Goal: Task Accomplishment & Management: Complete application form

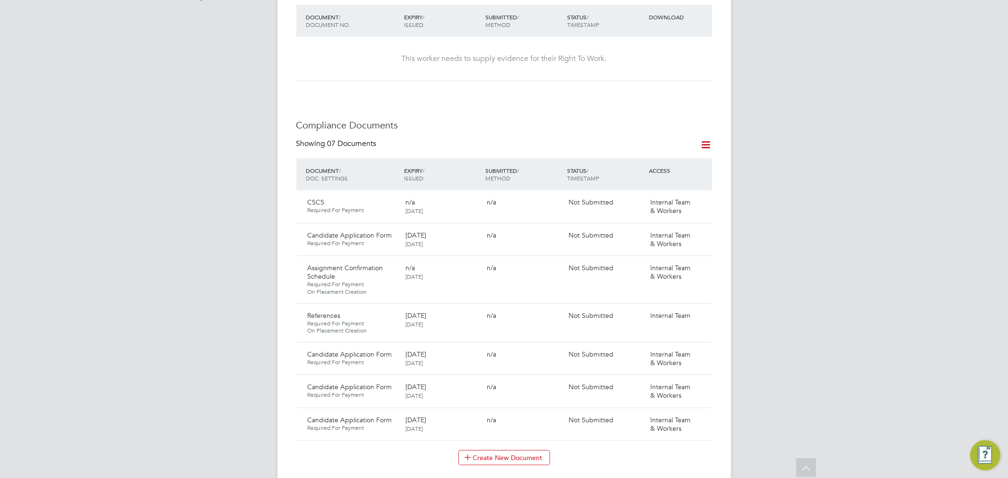
scroll to position [367, 0]
click at [699, 310] on icon at bounding box center [700, 315] width 9 height 11
click at [651, 352] on li "Delete Document" at bounding box center [672, 354] width 66 height 13
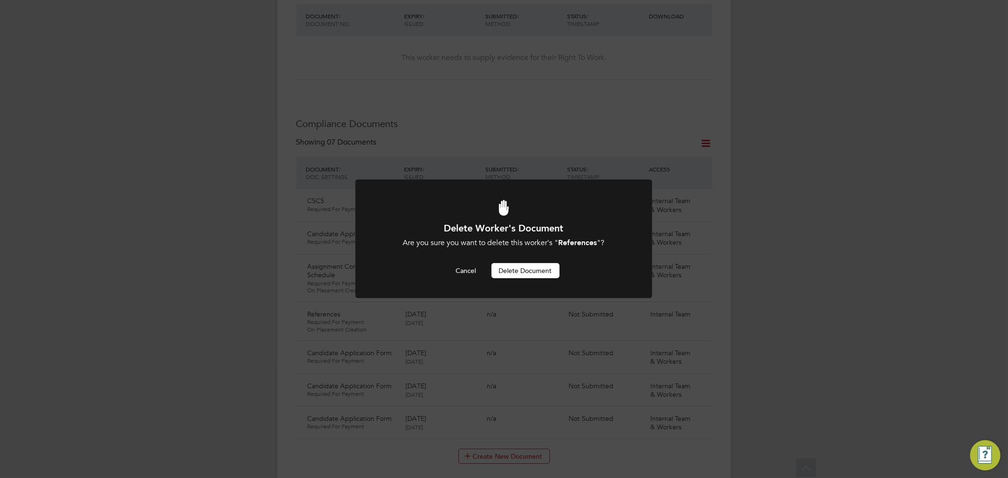
scroll to position [0, 0]
click at [527, 271] on button "Delete Document" at bounding box center [526, 270] width 68 height 15
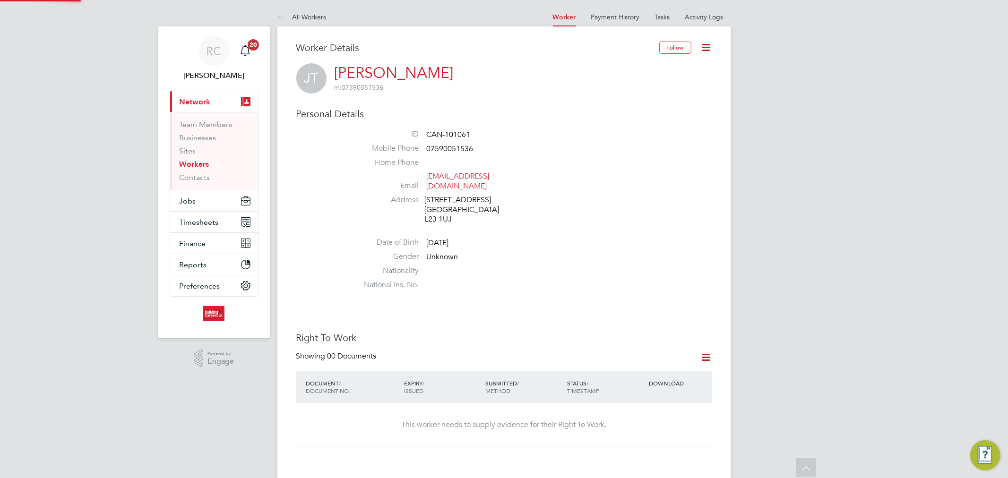
scroll to position [367, 0]
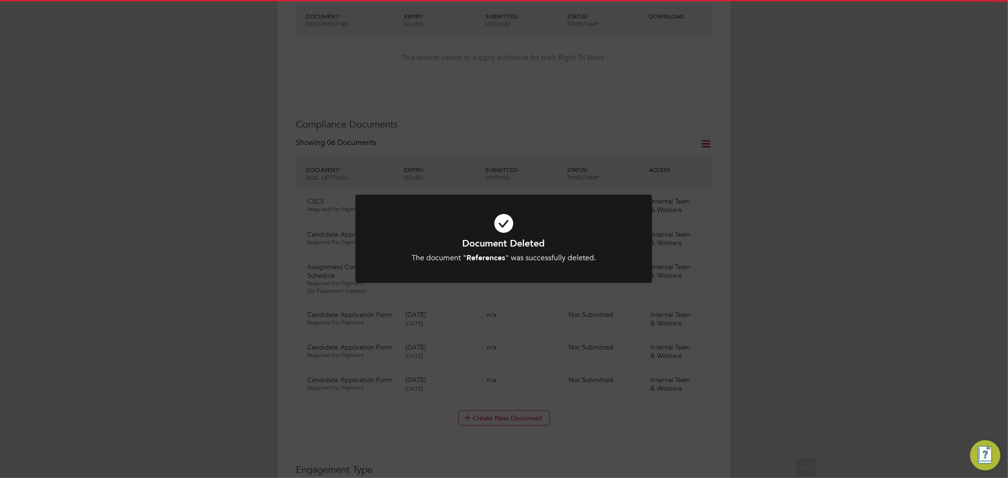
click at [500, 232] on icon at bounding box center [504, 223] width 246 height 37
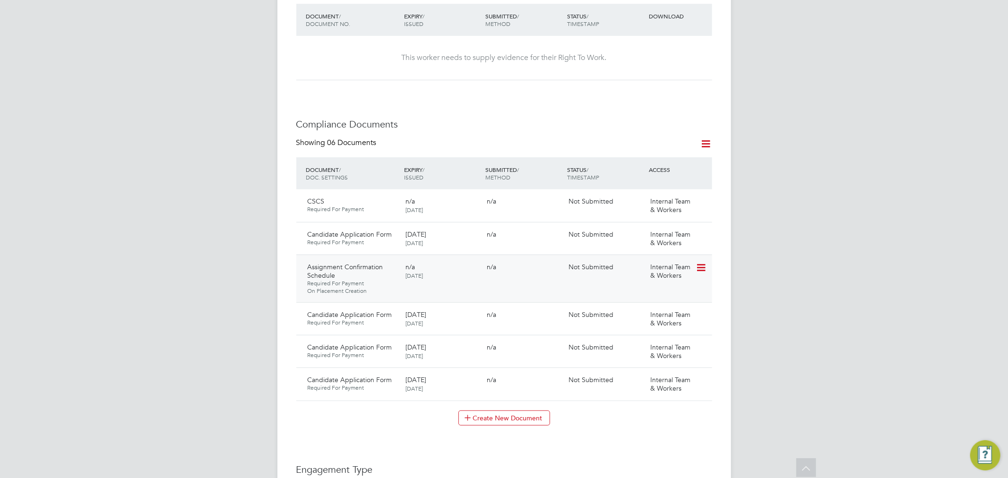
click at [677, 275] on div "Assignment Confirmation Schedule Required For Payment On Placement Creation n/a…" at bounding box center [504, 279] width 416 height 48
click at [695, 263] on div "Internal Team & Workers" at bounding box center [671, 271] width 49 height 25
click at [697, 262] on icon at bounding box center [700, 267] width 9 height 11
click at [655, 319] on li "Delete Document" at bounding box center [658, 320] width 95 height 13
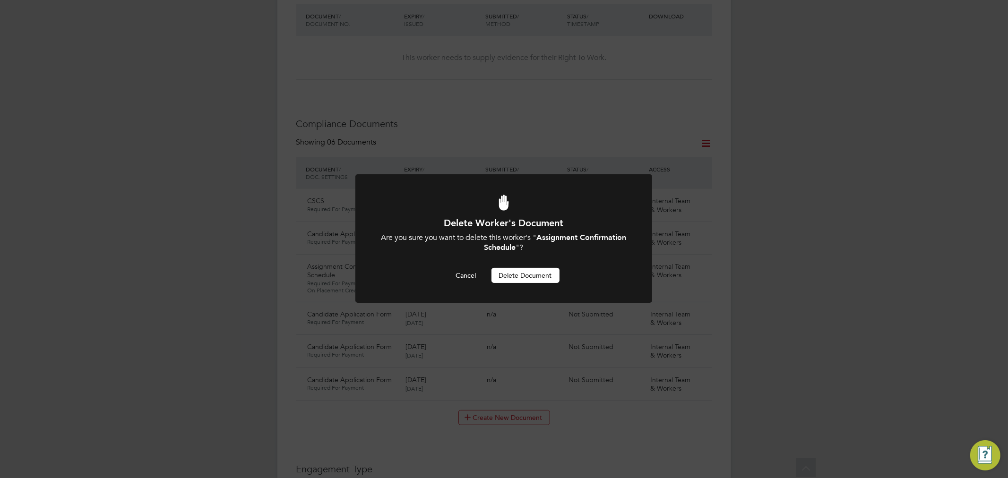
scroll to position [0, 0]
click at [520, 271] on button "Delete Document" at bounding box center [526, 275] width 68 height 15
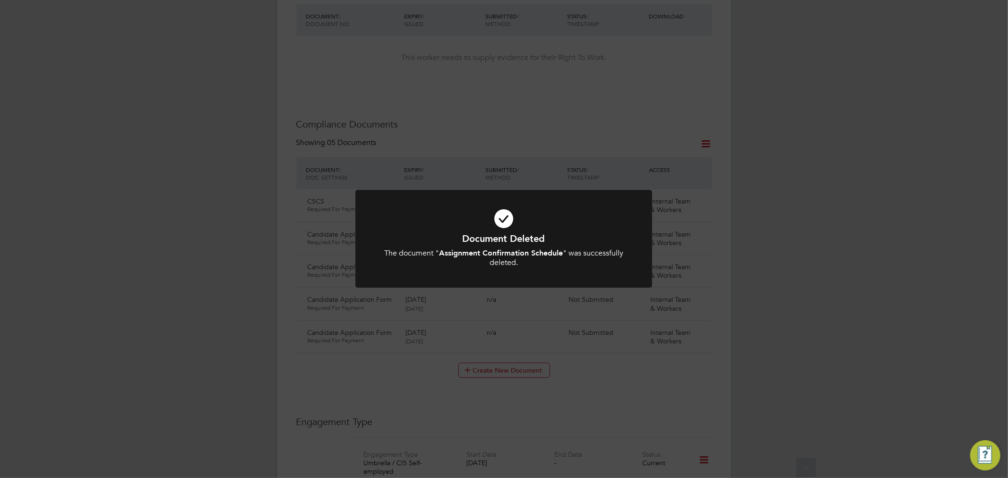
click at [507, 218] on icon at bounding box center [504, 218] width 246 height 37
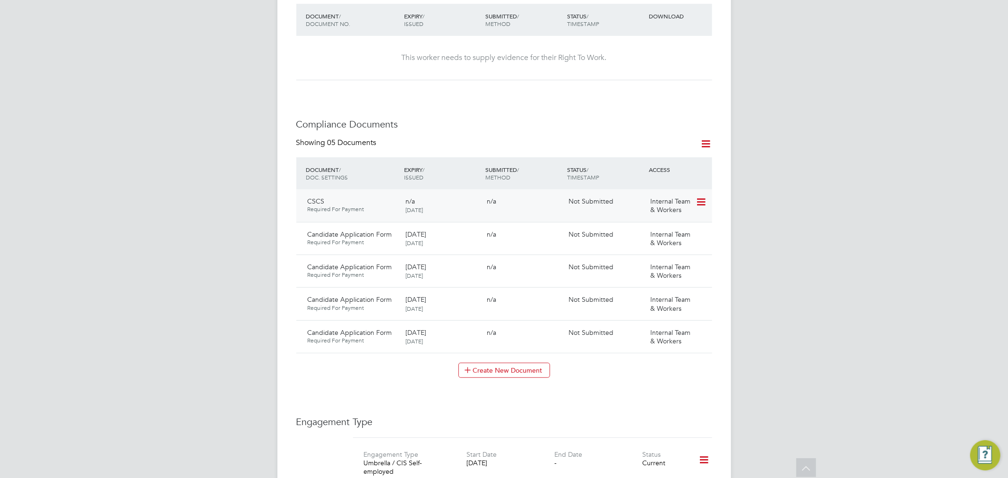
click at [699, 197] on icon at bounding box center [700, 202] width 9 height 11
click at [674, 249] on li "Delete Document" at bounding box center [670, 254] width 70 height 13
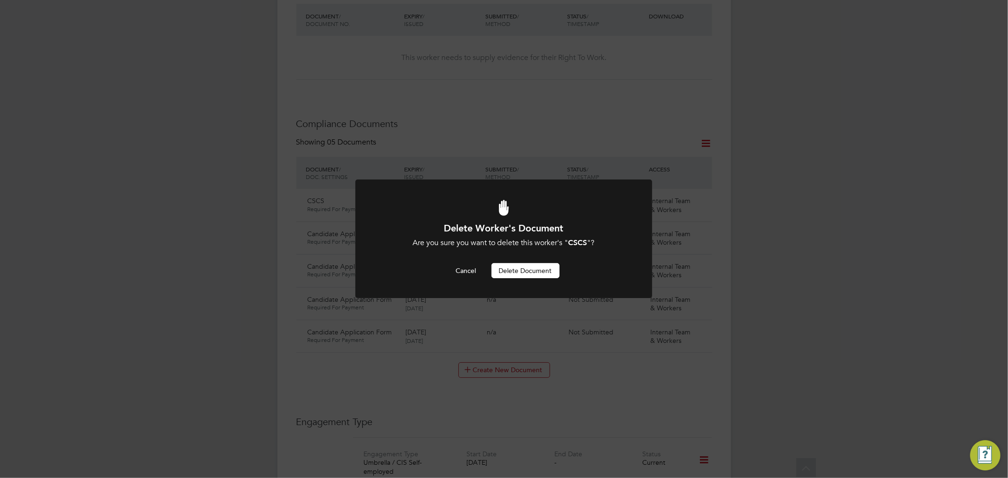
click at [548, 272] on button "Delete Document" at bounding box center [526, 270] width 68 height 15
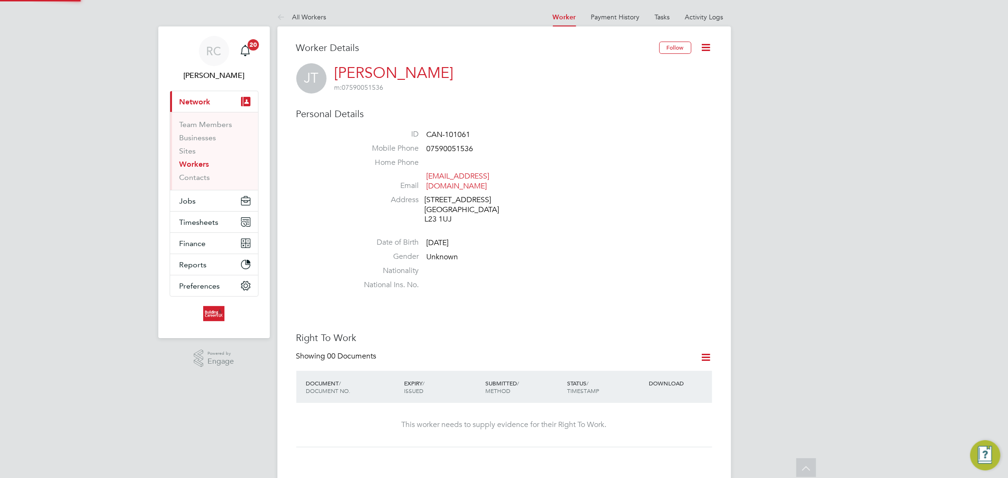
scroll to position [367, 0]
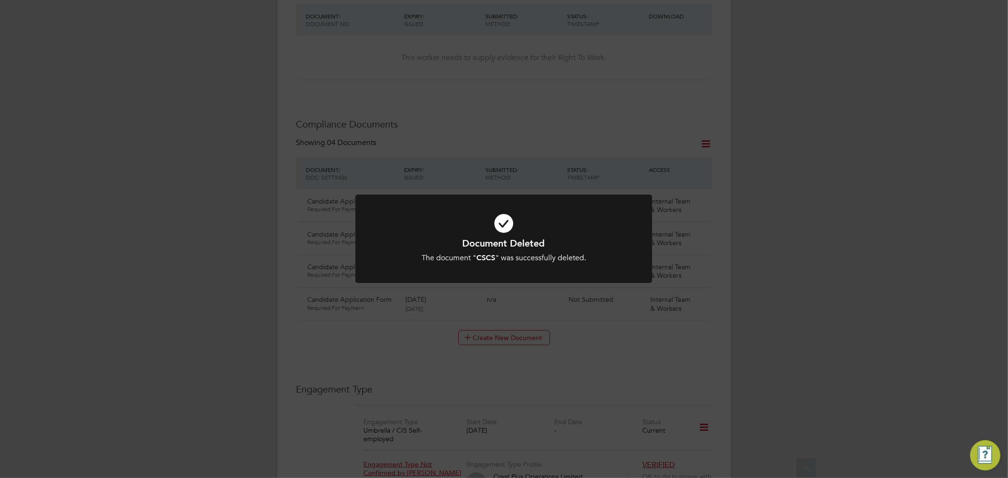
click at [484, 235] on icon at bounding box center [504, 223] width 246 height 37
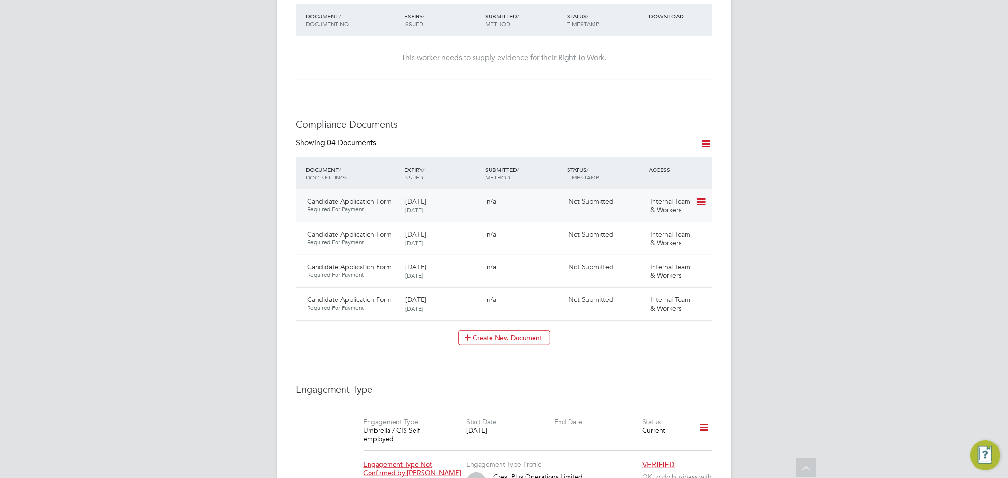
click at [696, 197] on icon at bounding box center [700, 202] width 9 height 11
click at [672, 251] on li "Delete Document" at bounding box center [670, 254] width 70 height 13
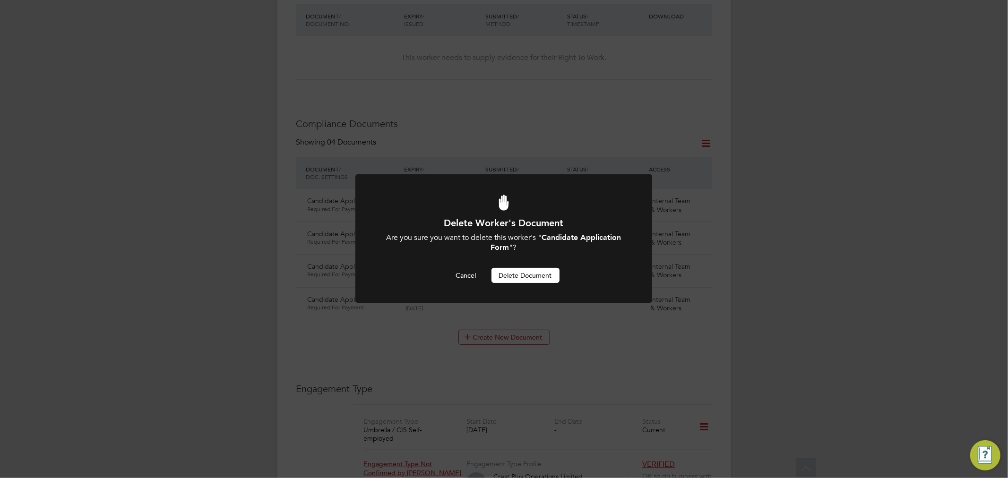
click at [550, 274] on button "Delete Document" at bounding box center [526, 275] width 68 height 15
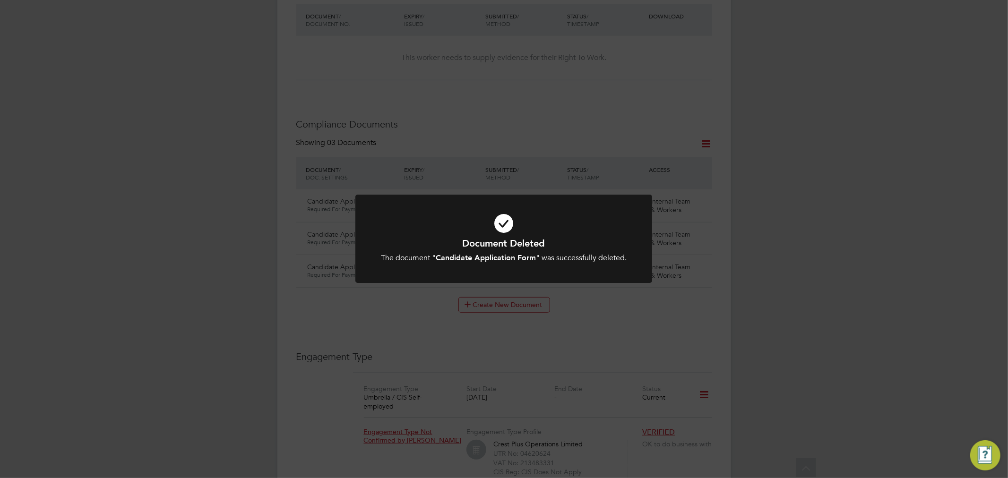
click at [496, 228] on icon at bounding box center [504, 223] width 246 height 37
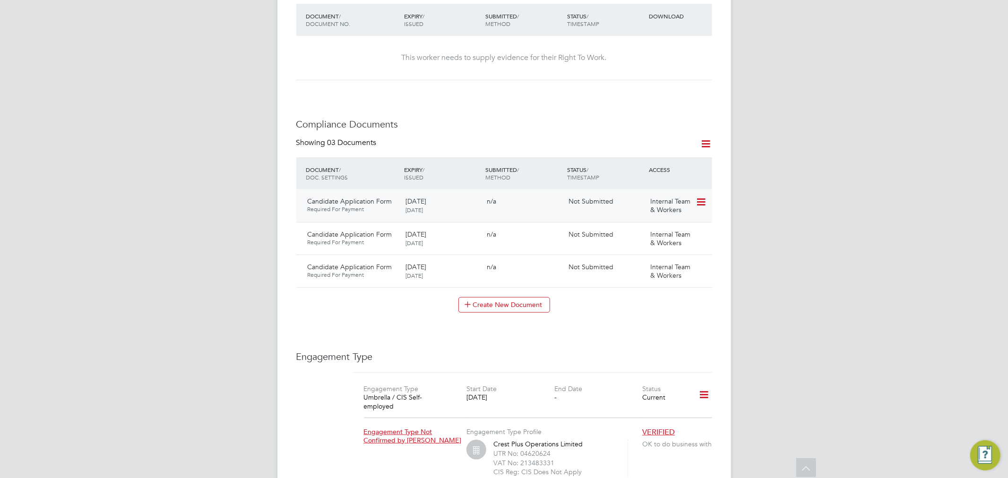
click at [701, 197] on icon at bounding box center [700, 202] width 9 height 11
click at [656, 252] on li "Delete Document" at bounding box center [670, 254] width 70 height 13
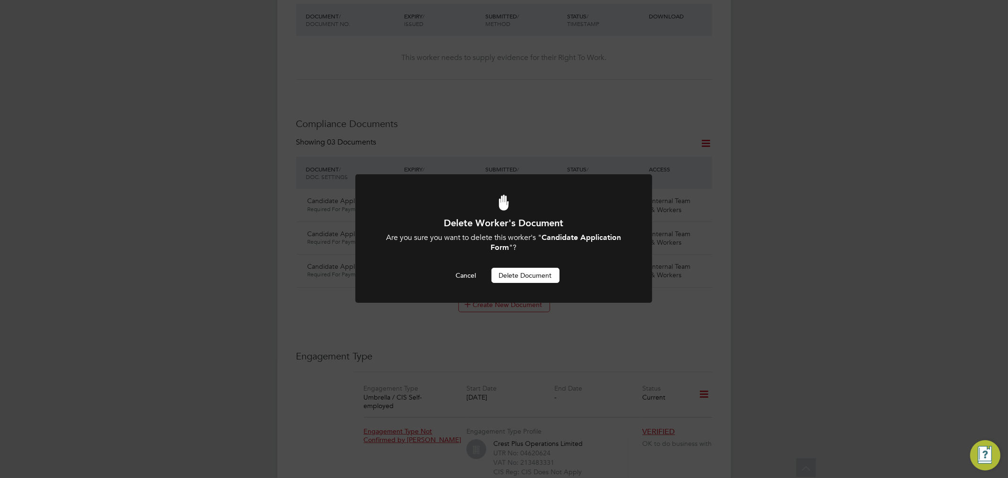
scroll to position [0, 0]
click at [545, 277] on button "Delete Document" at bounding box center [526, 275] width 68 height 15
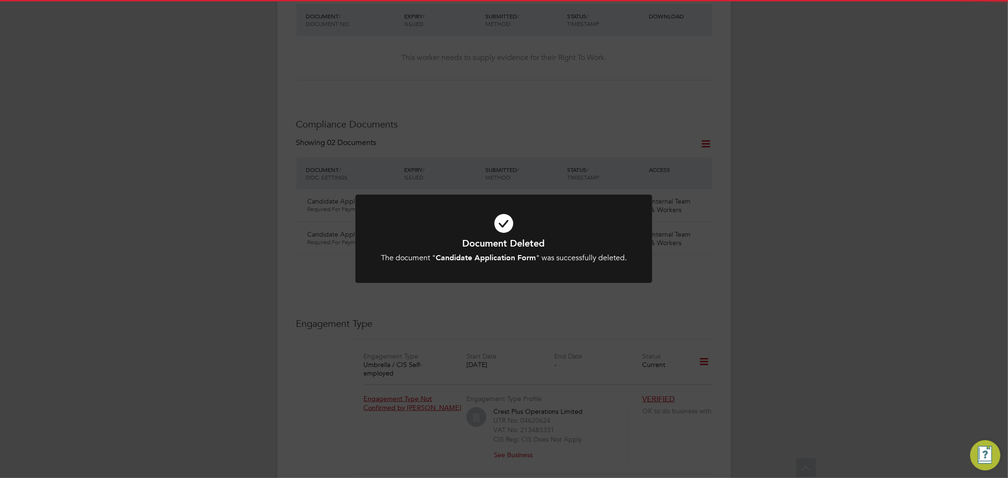
click at [697, 191] on div "Document Deleted The document " Candidate Application Form " was successfully d…" at bounding box center [504, 239] width 1008 height 478
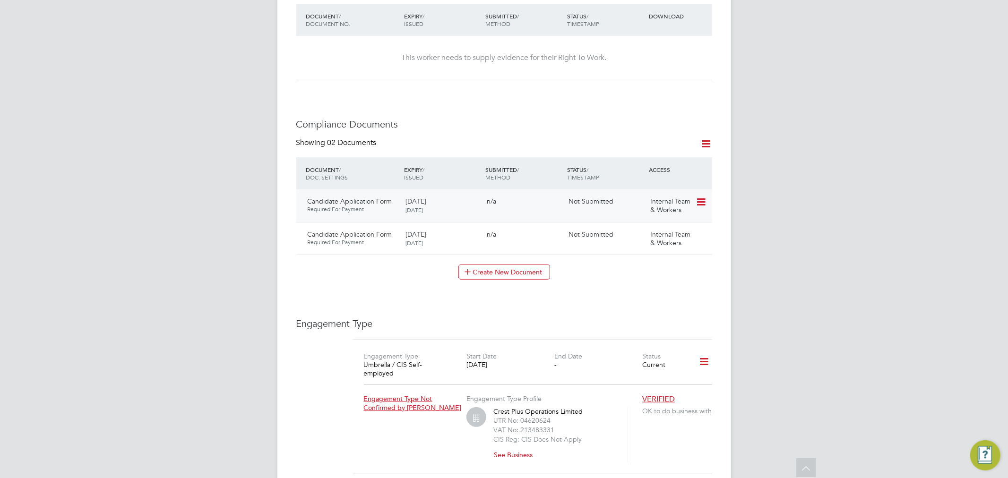
click at [697, 197] on icon at bounding box center [700, 202] width 9 height 11
click at [672, 251] on li "Delete Document" at bounding box center [670, 254] width 70 height 13
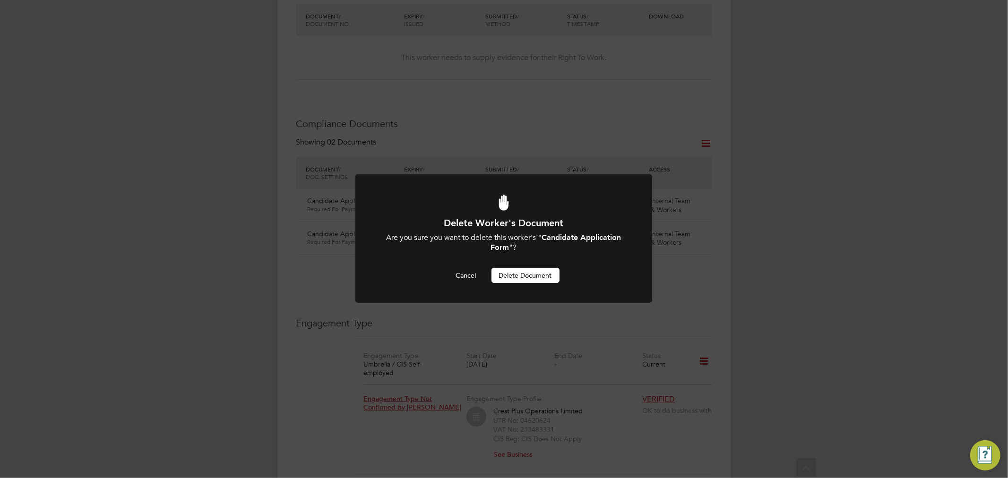
click at [536, 282] on button "Delete Document" at bounding box center [526, 275] width 68 height 15
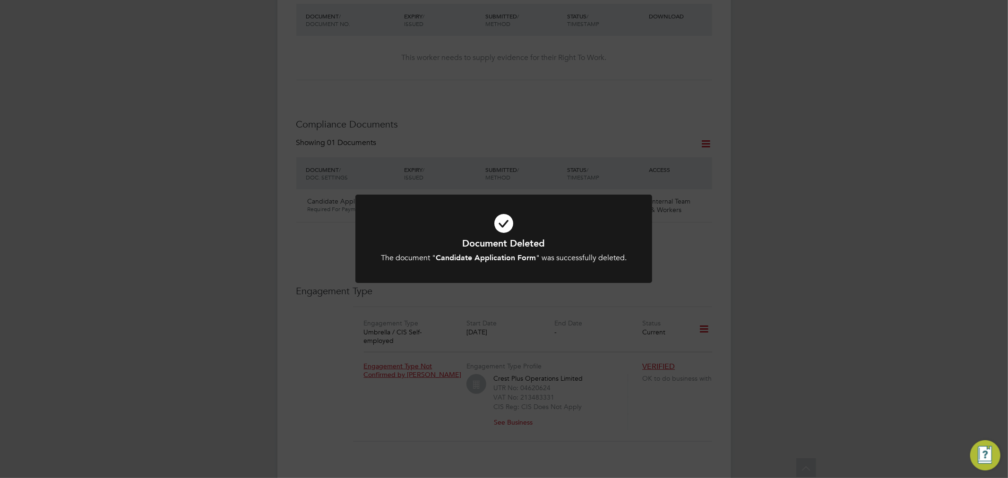
click at [490, 227] on icon at bounding box center [504, 223] width 246 height 37
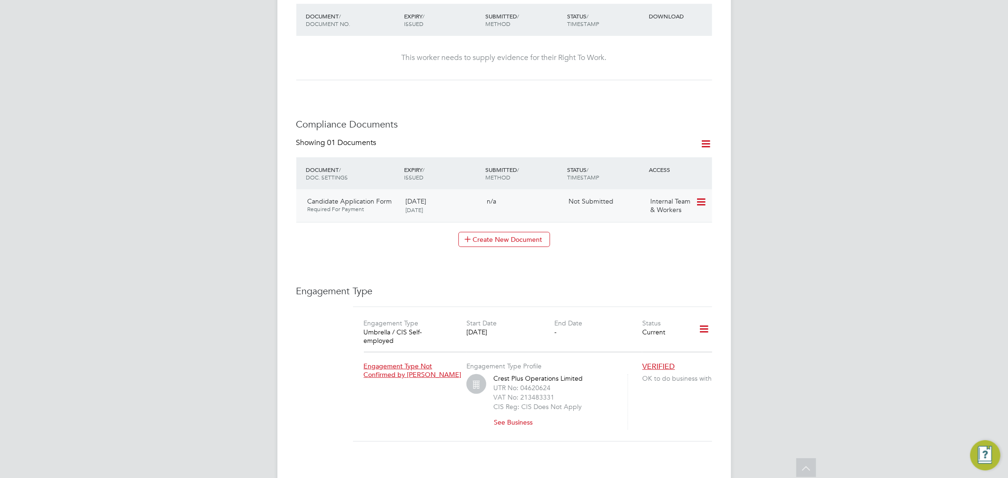
click at [696, 197] on icon at bounding box center [700, 202] width 9 height 11
click at [669, 254] on li "Delete Document" at bounding box center [670, 254] width 70 height 13
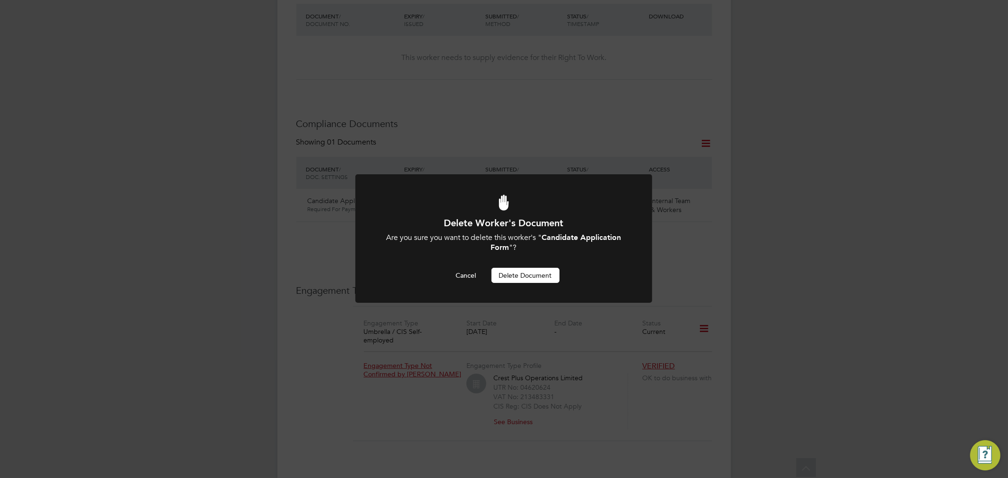
scroll to position [0, 0]
click at [539, 275] on button "Delete Document" at bounding box center [526, 275] width 68 height 15
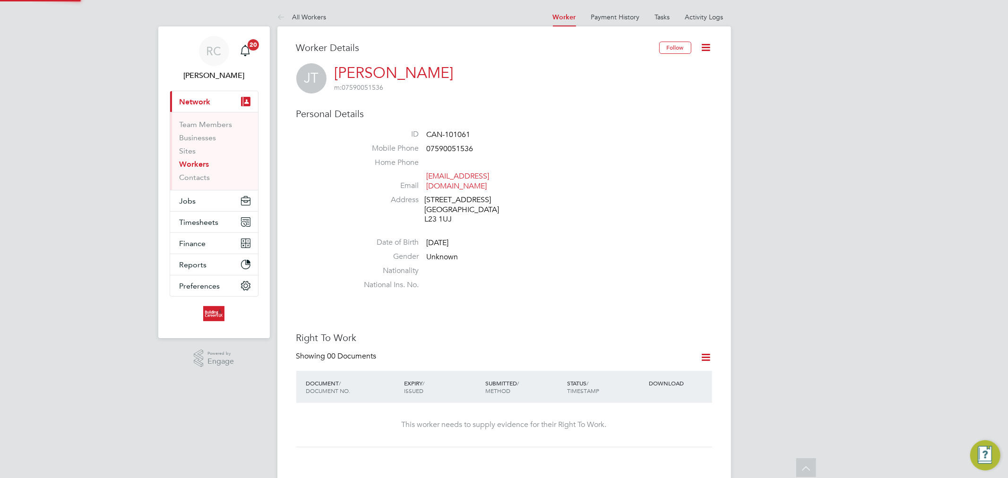
scroll to position [367, 0]
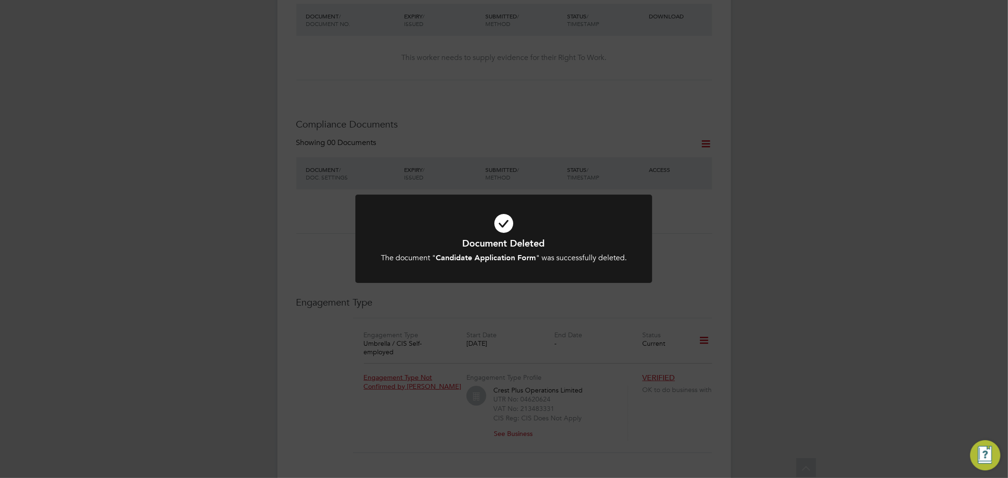
click at [517, 225] on icon at bounding box center [504, 223] width 246 height 37
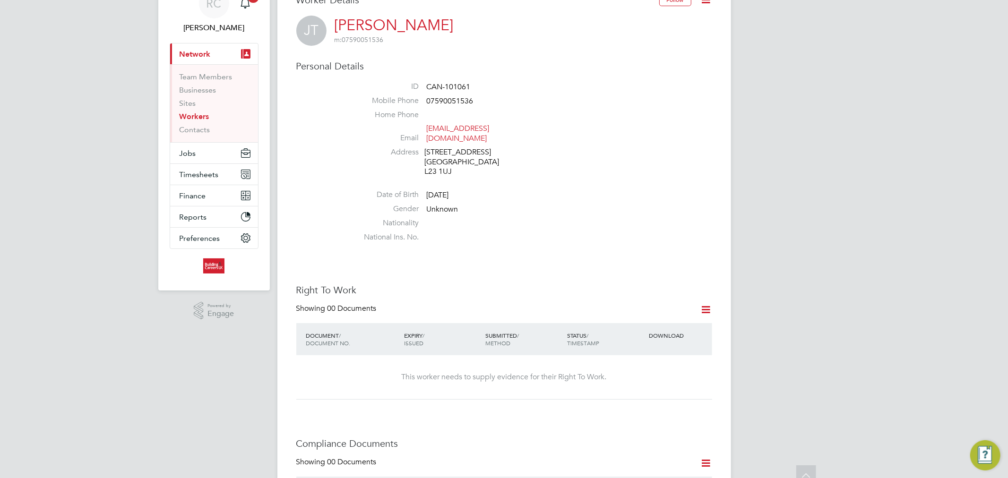
scroll to position [0, 0]
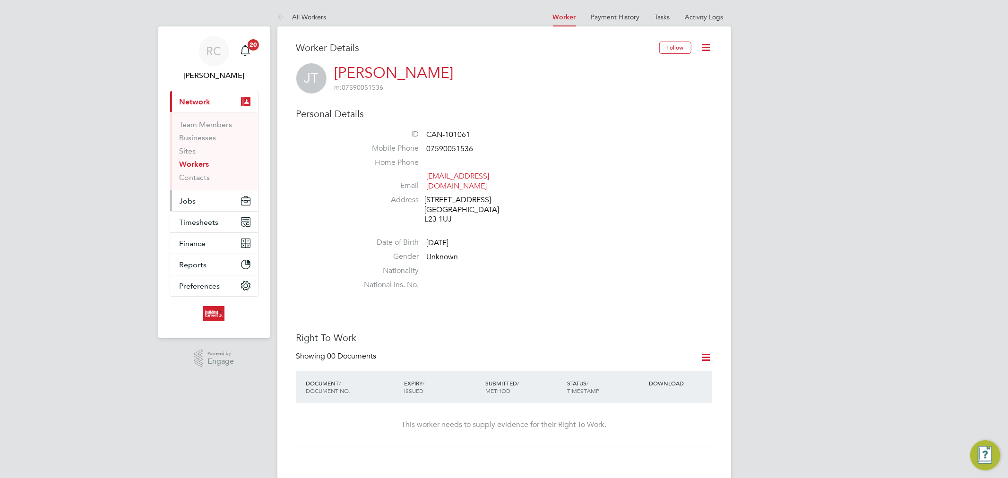
click at [230, 199] on button "Jobs" at bounding box center [214, 200] width 88 height 21
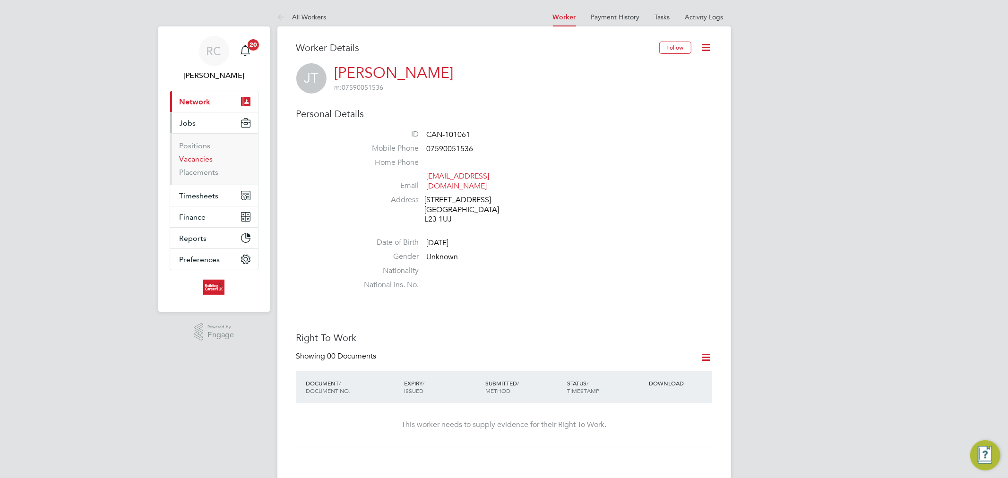
click at [207, 163] on link "Vacancies" at bounding box center [197, 159] width 34 height 9
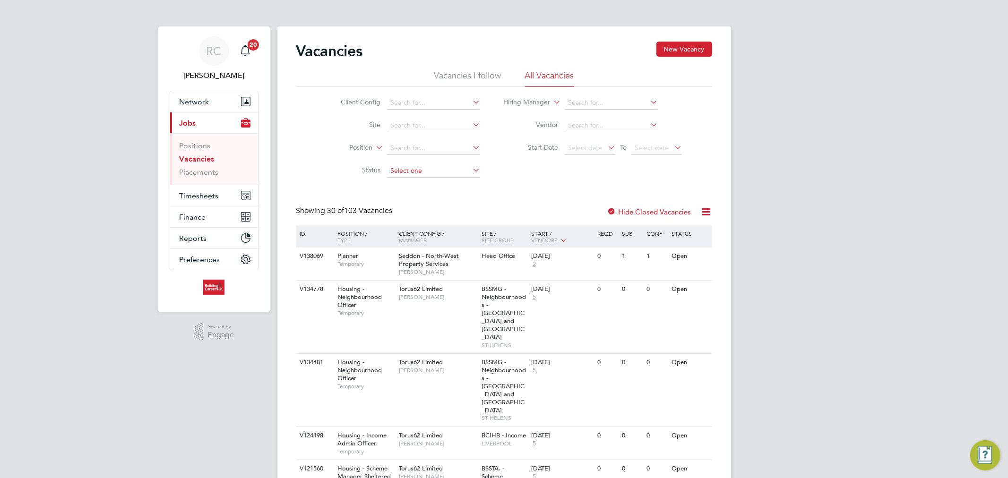
click at [431, 168] on input at bounding box center [433, 170] width 93 height 13
click at [422, 204] on li "Open" at bounding box center [434, 208] width 94 height 12
type input "Open"
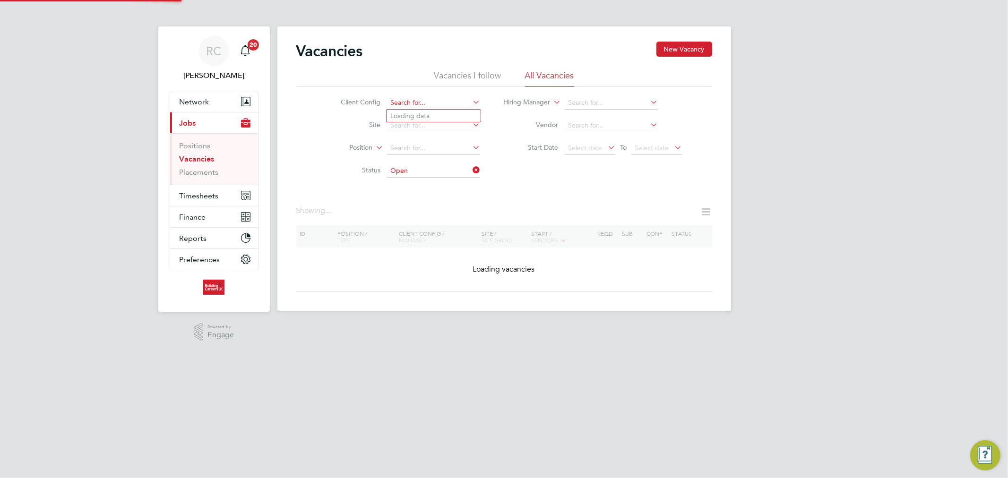
click at [413, 102] on input at bounding box center [433, 102] width 93 height 13
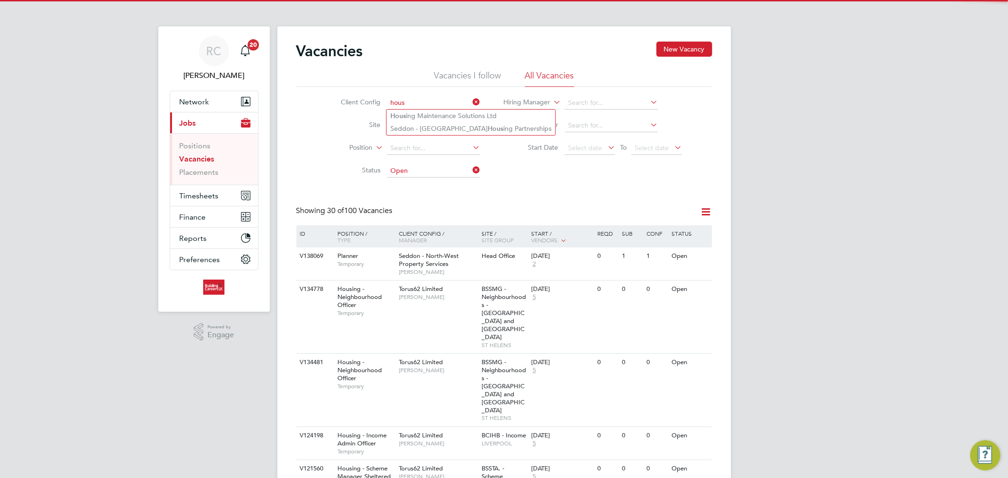
type input "hous"
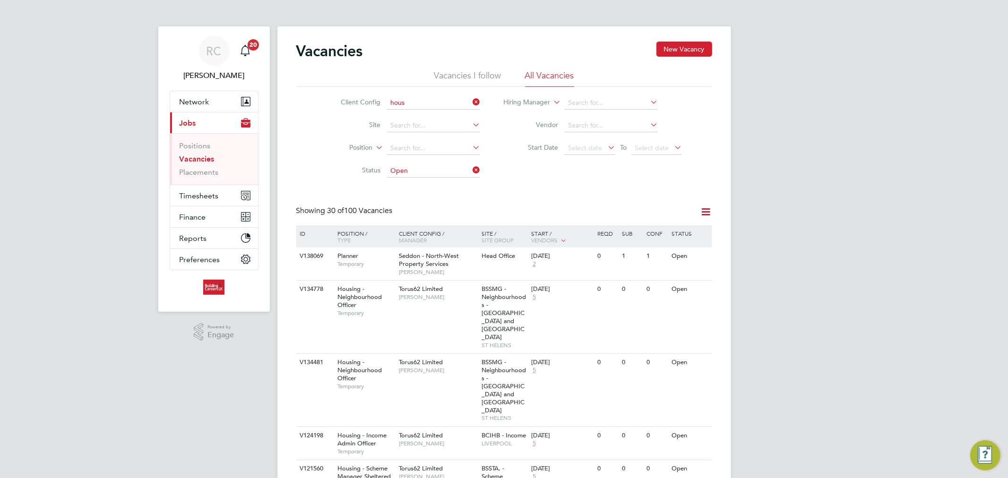
click at [415, 109] on ul "Hous ing Maintenance Solutions Ltd Seddon - North-West Hous ing Partnerships" at bounding box center [471, 122] width 170 height 26
click at [417, 101] on input at bounding box center [433, 102] width 93 height 13
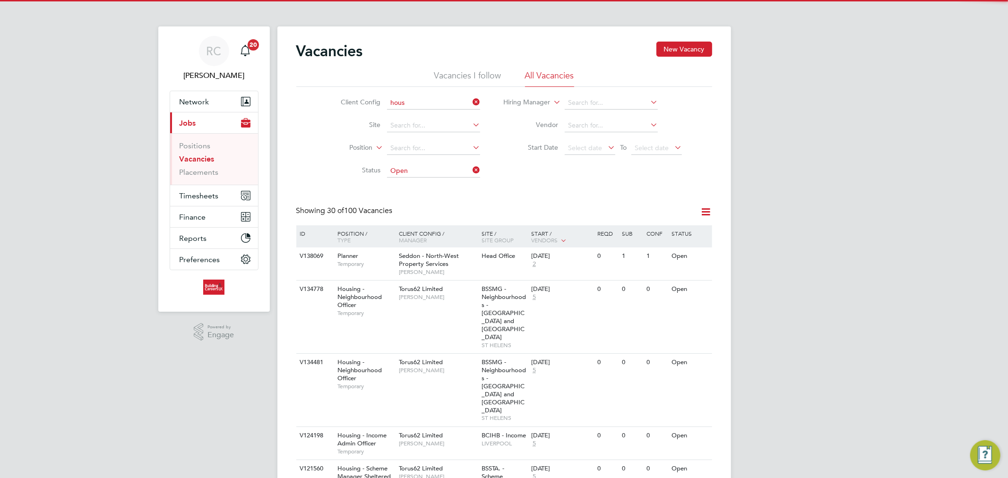
click at [424, 114] on li "Hous ing Maintenance Solutions Ltd" at bounding box center [471, 116] width 169 height 13
type input "Housing Maintenance Solutions Ltd"
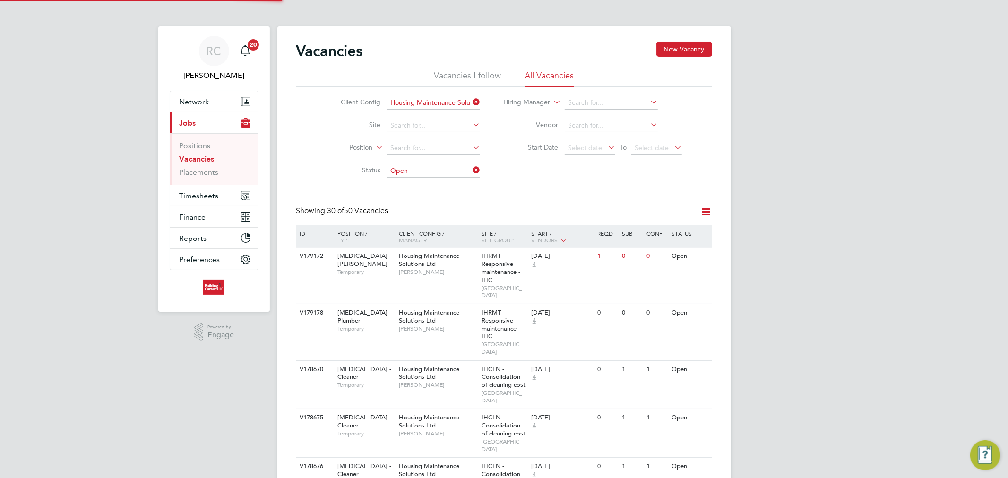
click at [629, 158] on li "Start Date Select date To Select date" at bounding box center [593, 148] width 202 height 23
click at [571, 242] on div "Start / Vendors" at bounding box center [562, 237] width 66 height 24
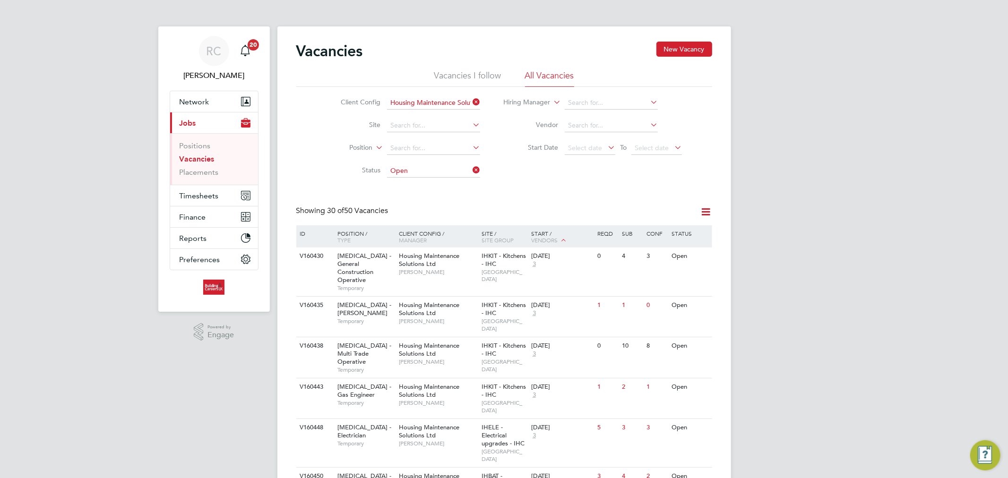
click at [569, 235] on div "Start / Vendors" at bounding box center [562, 237] width 66 height 24
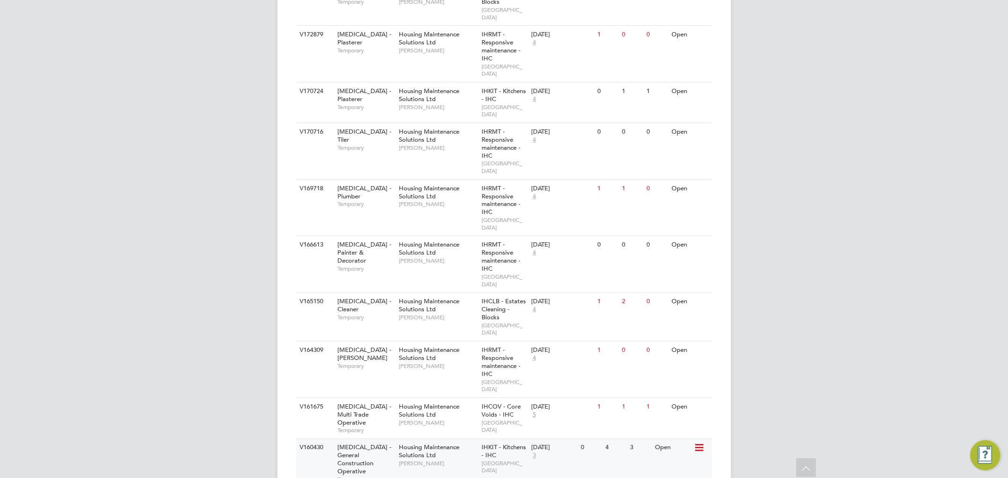
scroll to position [1118, 0]
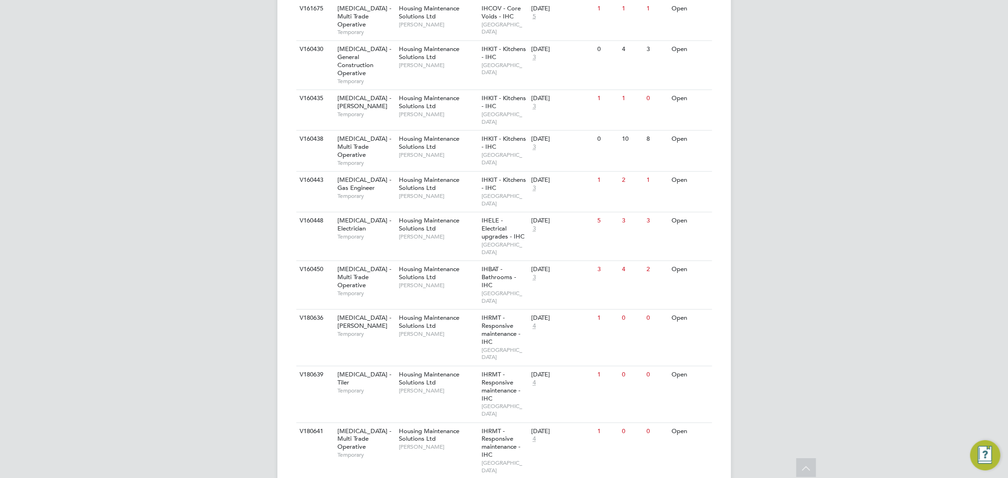
scroll to position [1458, 0]
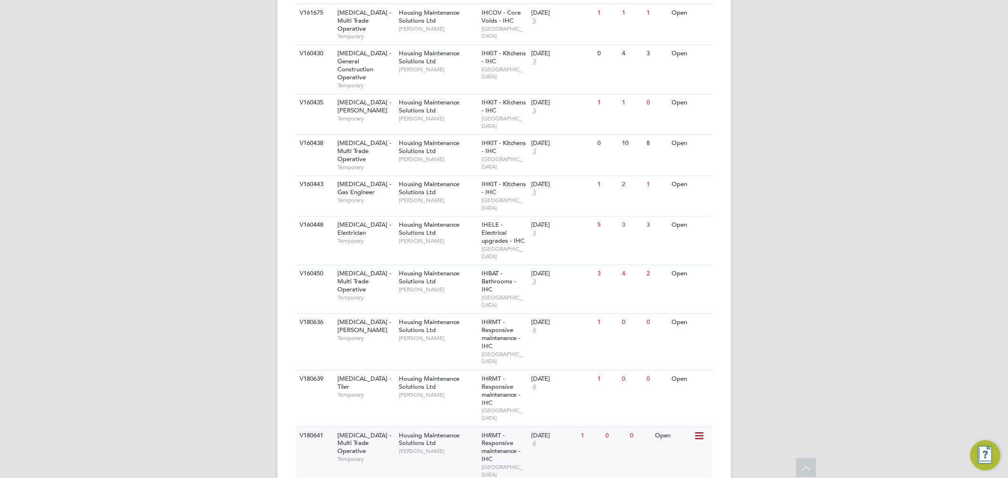
click at [451, 448] on span "[PERSON_NAME]" at bounding box center [438, 452] width 78 height 8
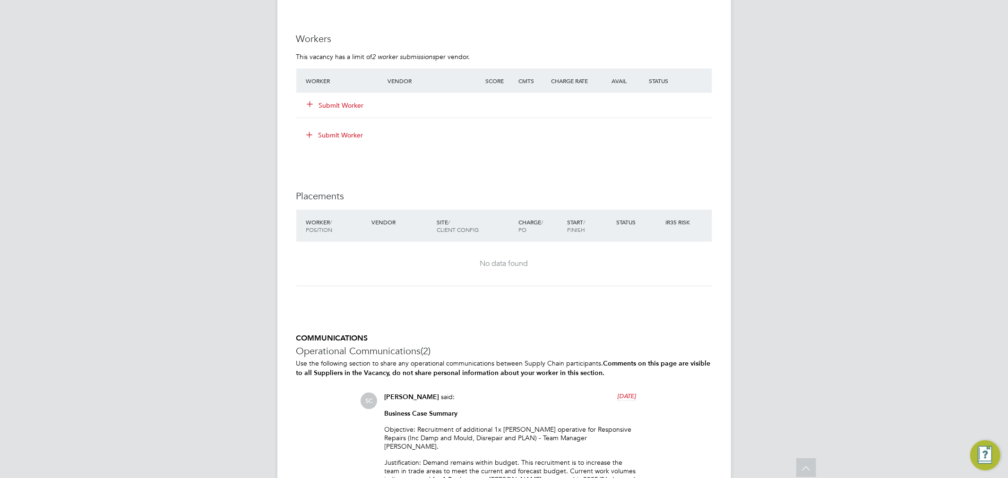
scroll to position [525, 0]
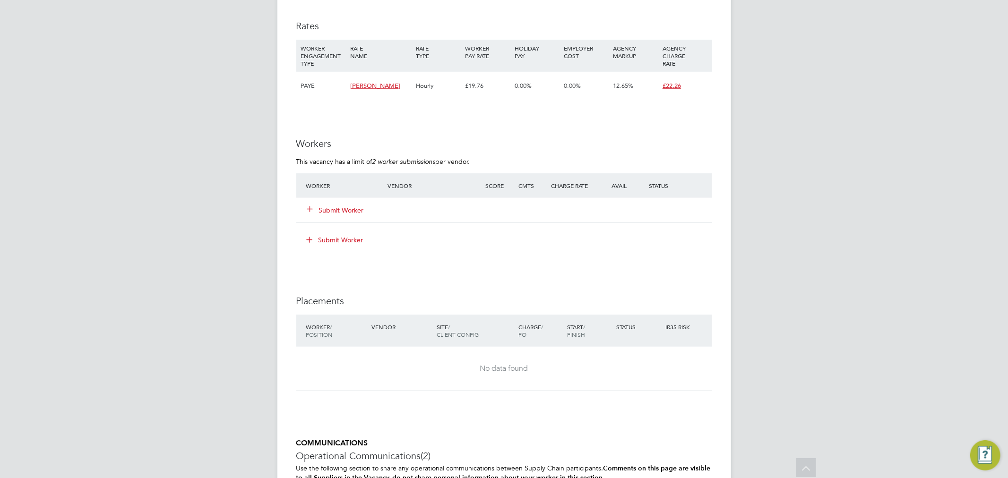
click at [328, 208] on button "Submit Worker" at bounding box center [336, 210] width 57 height 9
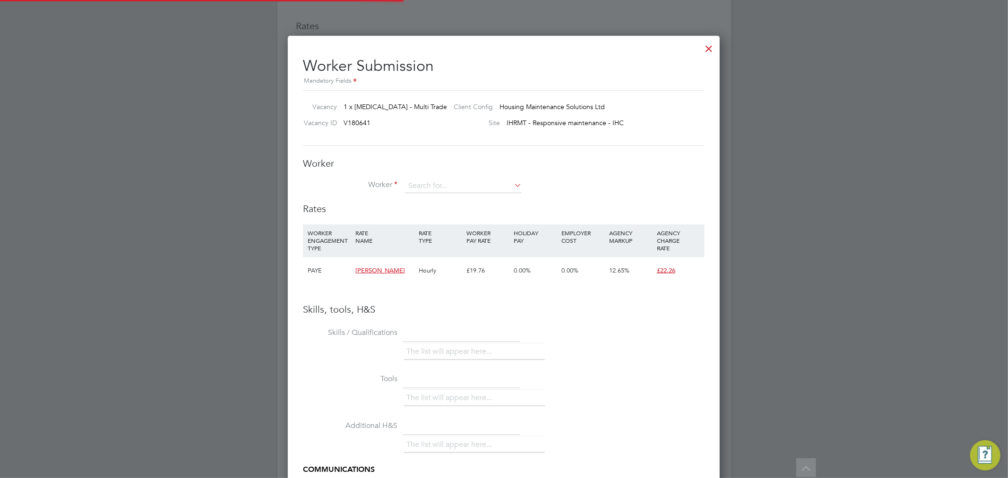
scroll to position [597, 432]
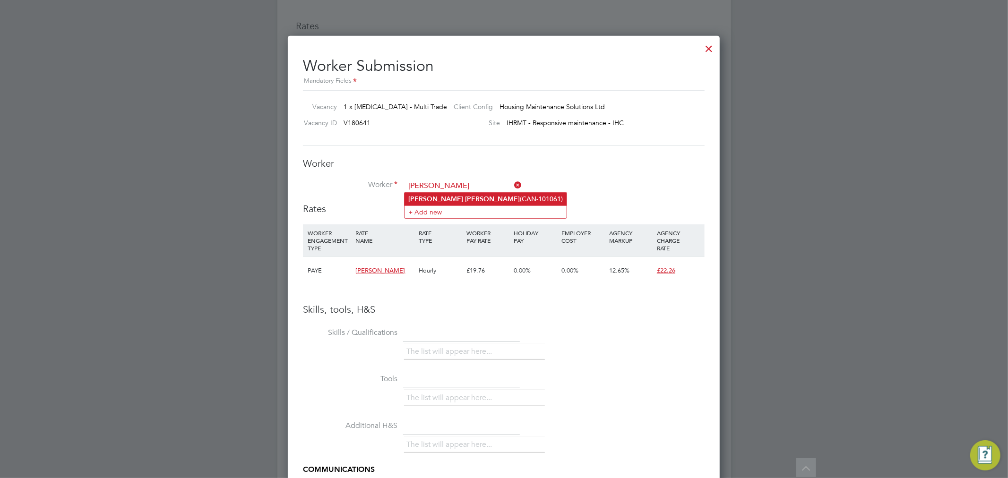
click at [463, 199] on li "[PERSON_NAME] (CAN-101061)" at bounding box center [486, 199] width 162 height 13
type input "[PERSON_NAME] (CAN-101061)"
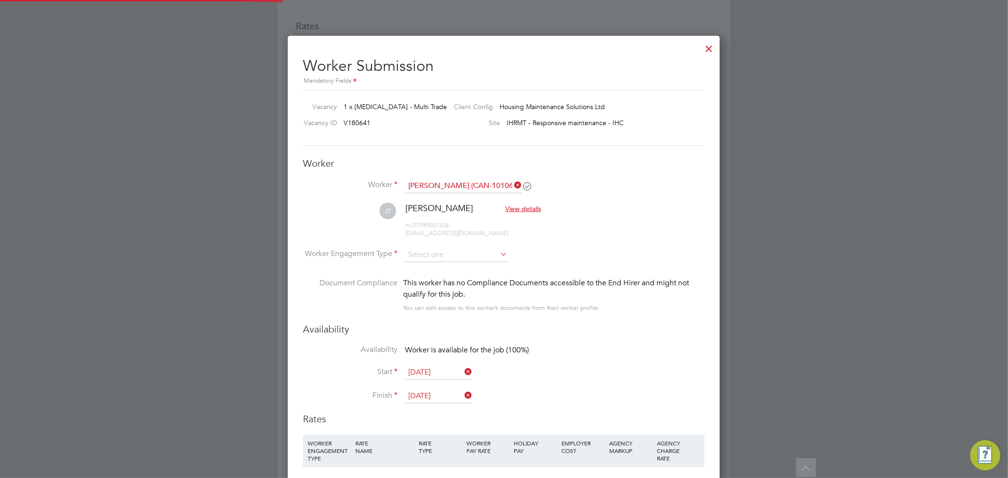
scroll to position [0, 0]
click at [445, 257] on input at bounding box center [456, 255] width 103 height 14
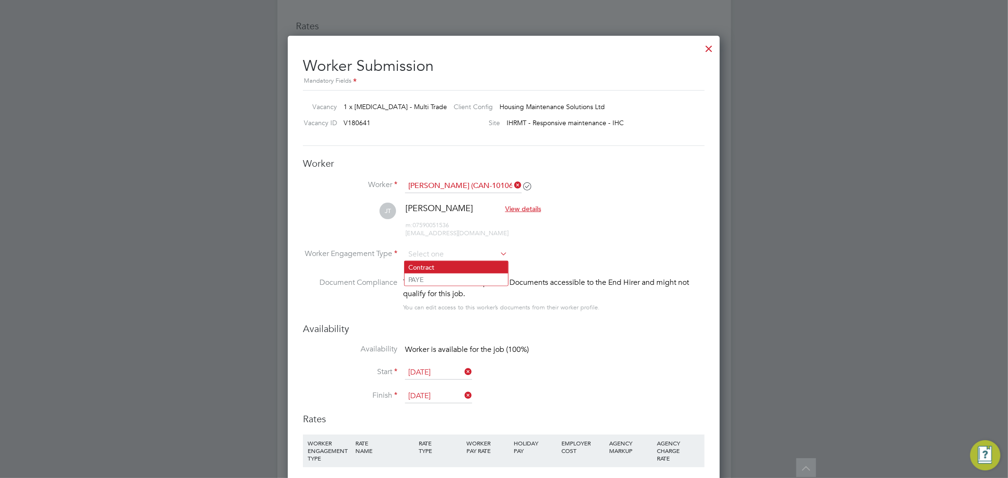
click at [428, 262] on li "Contract" at bounding box center [457, 267] width 104 height 12
type input "Contract"
click at [426, 253] on input at bounding box center [456, 255] width 103 height 14
click at [427, 277] on li "PAYE" at bounding box center [457, 280] width 104 height 12
type input "PAYE"
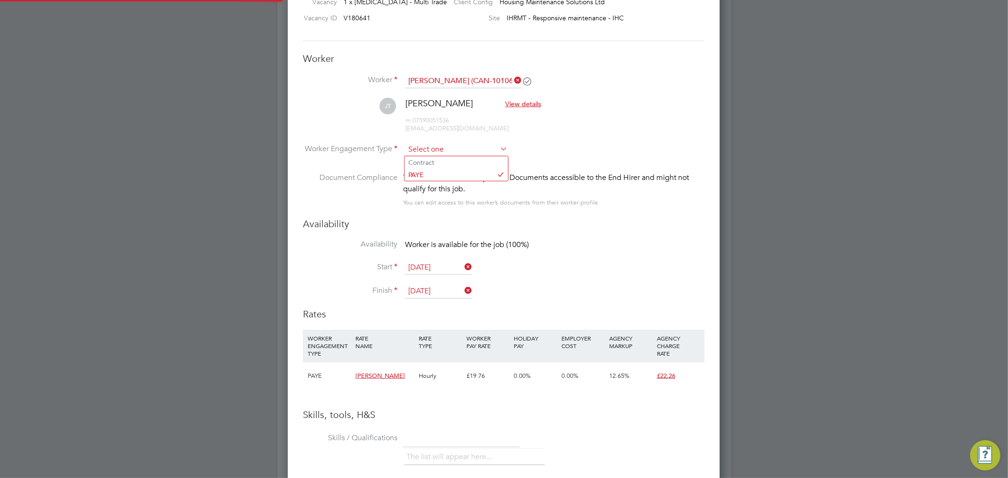
click at [428, 148] on input at bounding box center [456, 150] width 103 height 14
click at [432, 162] on li "Contract" at bounding box center [457, 162] width 104 height 12
type input "Contract"
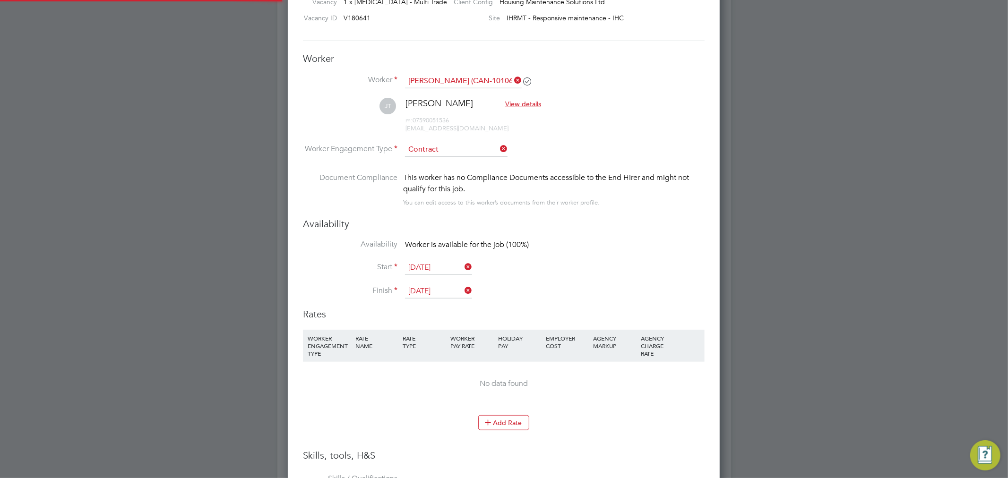
click at [583, 163] on li "Worker Engagement Type [DEMOGRAPHIC_DATA]" at bounding box center [504, 157] width 402 height 29
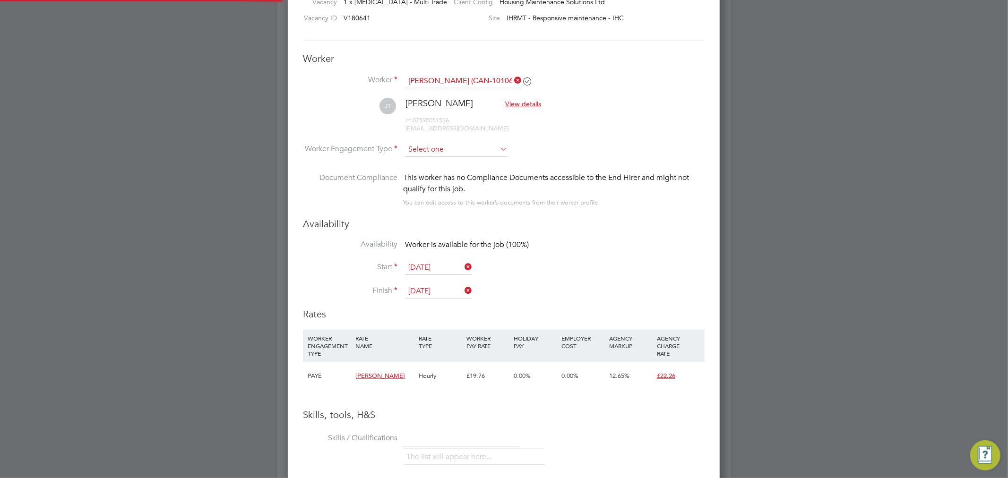
click at [451, 149] on input at bounding box center [456, 150] width 103 height 14
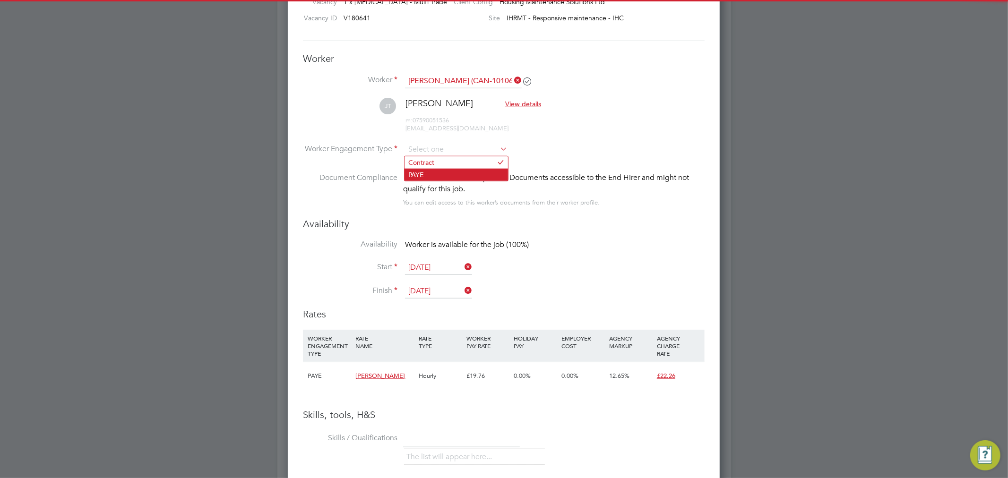
click at [442, 180] on li "PAYE" at bounding box center [457, 175] width 104 height 12
type input "PAYE"
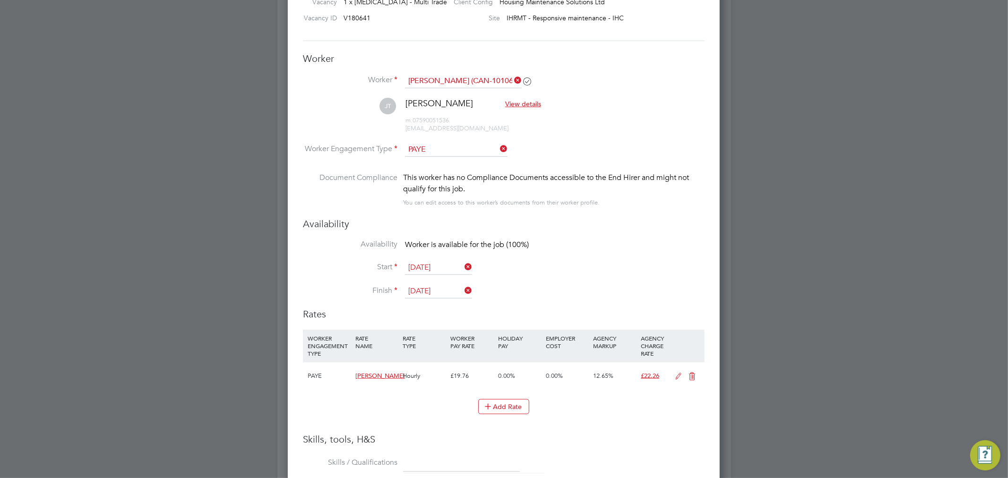
click at [677, 376] on icon at bounding box center [679, 377] width 12 height 8
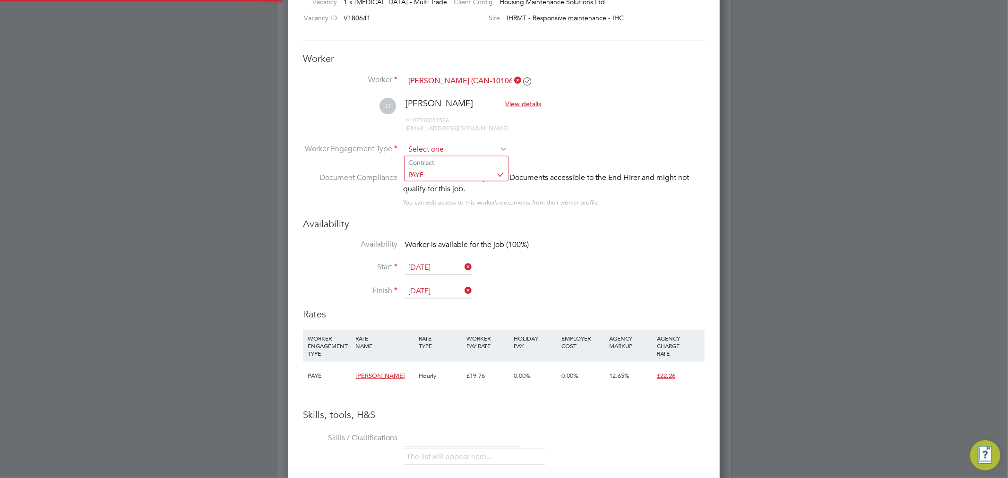
click at [455, 143] on input at bounding box center [456, 150] width 103 height 14
click at [441, 160] on li "Contract" at bounding box center [457, 162] width 104 height 12
type input "Contract"
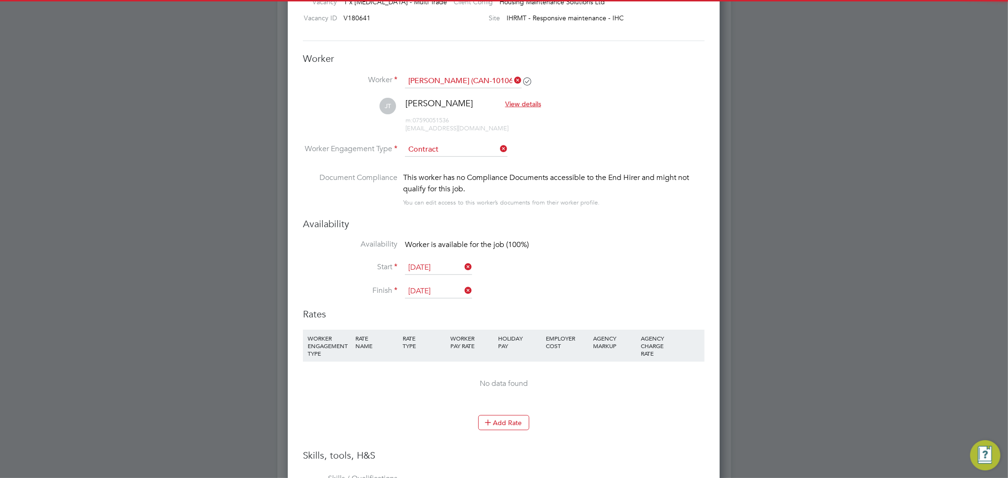
click at [624, 128] on li "[PERSON_NAME] [PERSON_NAME] View details m: 07590051536 [EMAIL_ADDRESS][DOMAIN_…" at bounding box center [504, 120] width 402 height 45
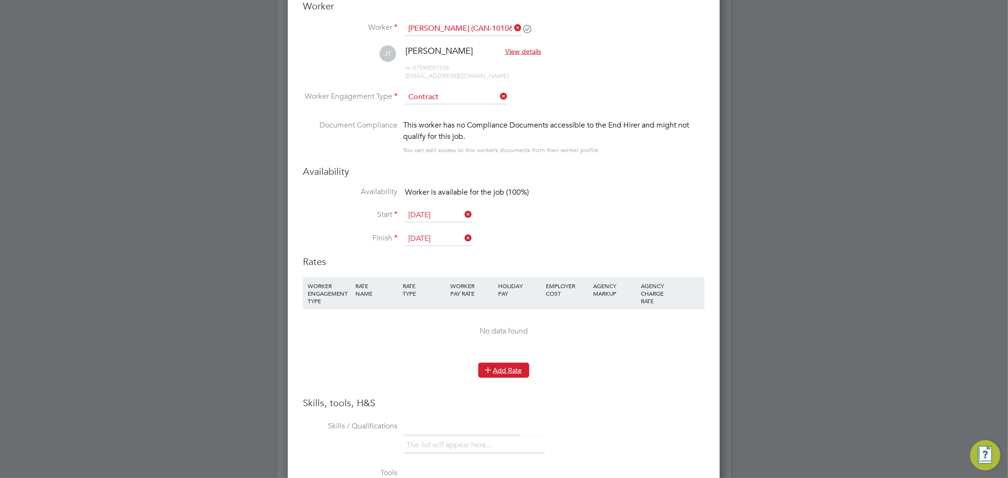
click at [495, 367] on button "Add Rate" at bounding box center [503, 370] width 51 height 15
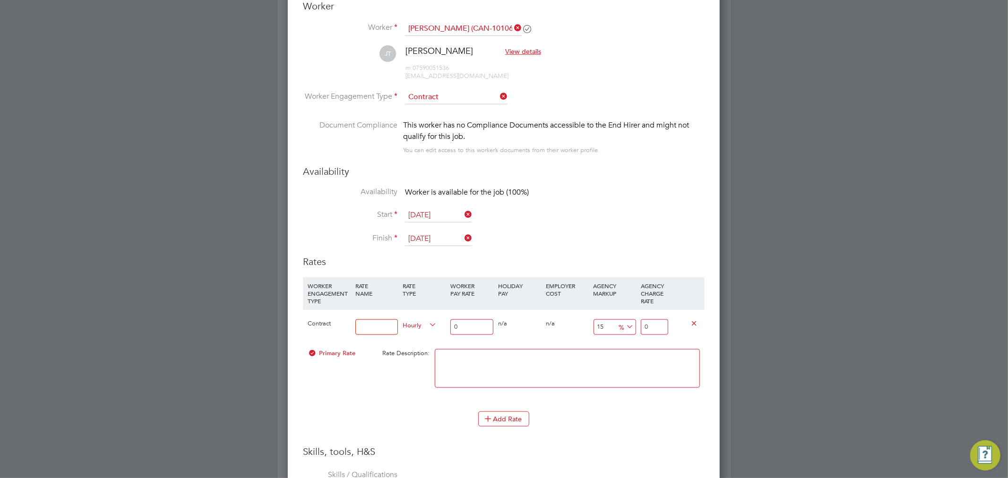
click at [624, 323] on icon at bounding box center [624, 326] width 0 height 13
click at [627, 344] on li "£" at bounding box center [626, 349] width 23 height 12
drag, startPoint x: 467, startPoint y: 324, endPoint x: 423, endPoint y: 324, distance: 43.5
click at [423, 324] on div "Contract Hourly 0 0 n/a 0 n/a 15 0 £ 0" at bounding box center [504, 327] width 402 height 35
type input "1"
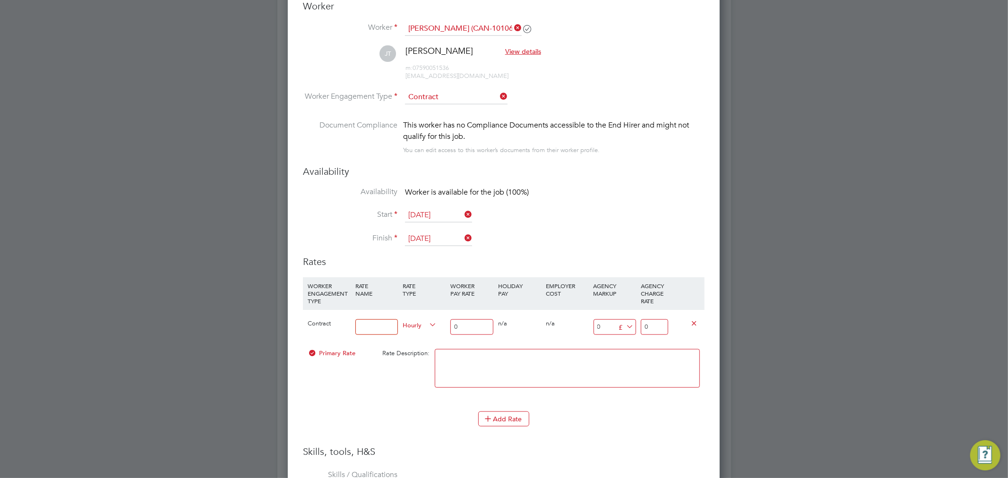
type input "1"
type input "19"
type input "19.7"
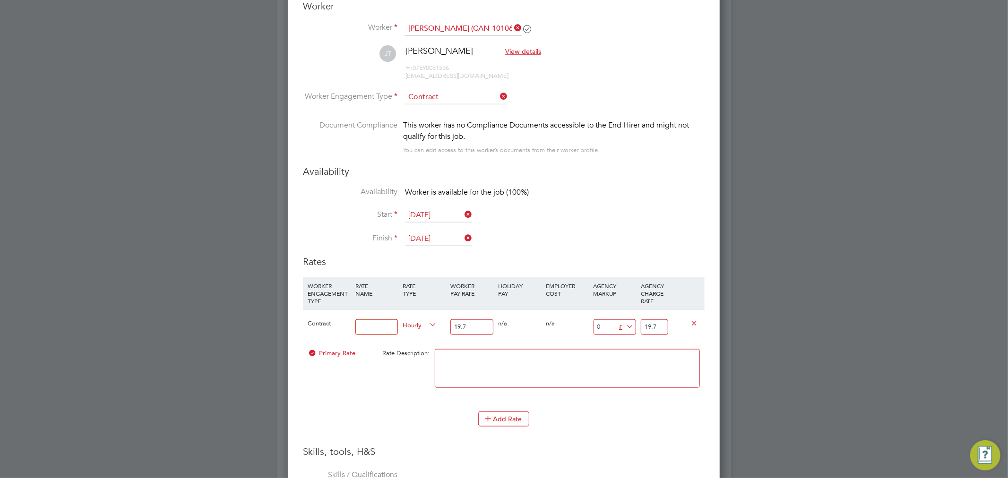
type input "19.76"
click at [646, 321] on input "19.76" at bounding box center [654, 328] width 27 height 16
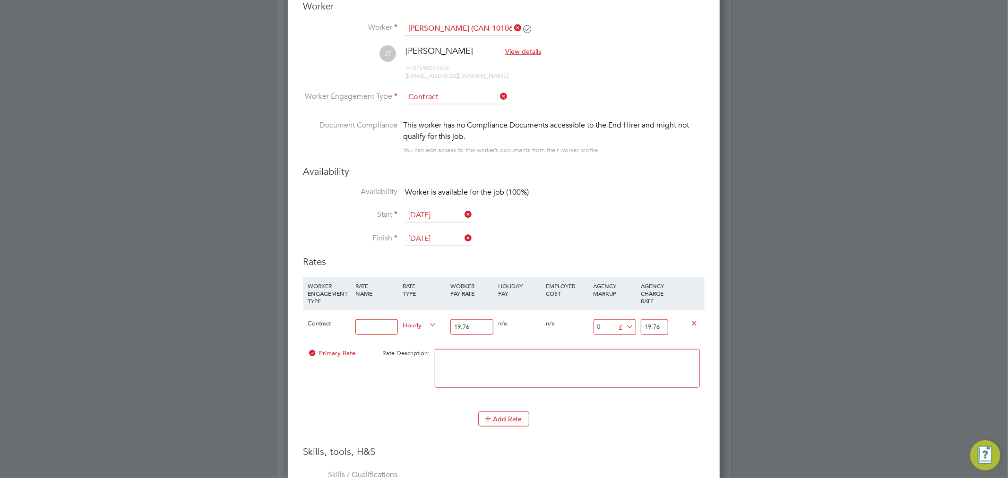
click at [646, 321] on input "19.76" at bounding box center [654, 328] width 27 height 16
drag, startPoint x: 609, startPoint y: 327, endPoint x: 580, endPoint y: 325, distance: 28.9
click at [580, 325] on div "Contract Hourly 19.76 0 n/a 0 n/a 0 0 £ 19.76" at bounding box center [504, 327] width 402 height 35
type input "2"
type input "21.76"
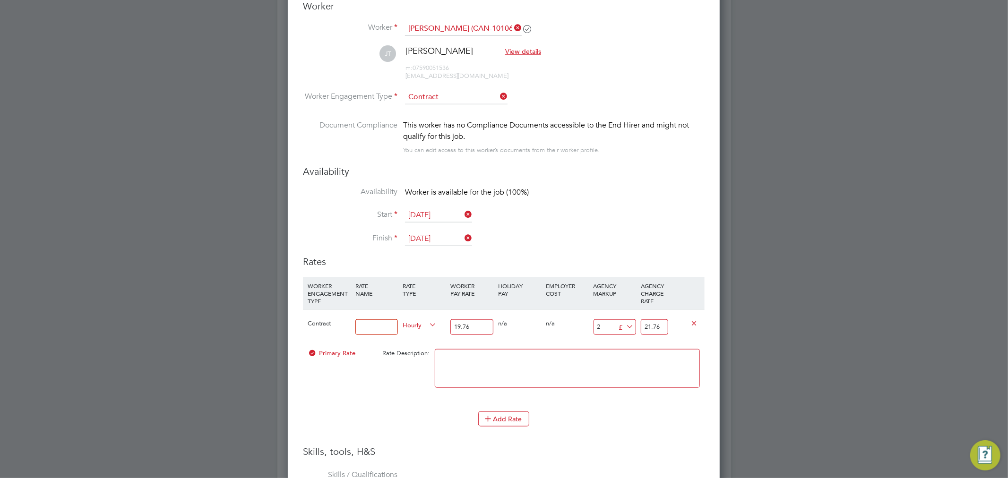
type input "2.5"
type input "22.26"
type input "2.50"
click at [563, 244] on li "Finish [DATE]" at bounding box center [504, 244] width 402 height 24
click at [357, 325] on input at bounding box center [376, 328] width 43 height 16
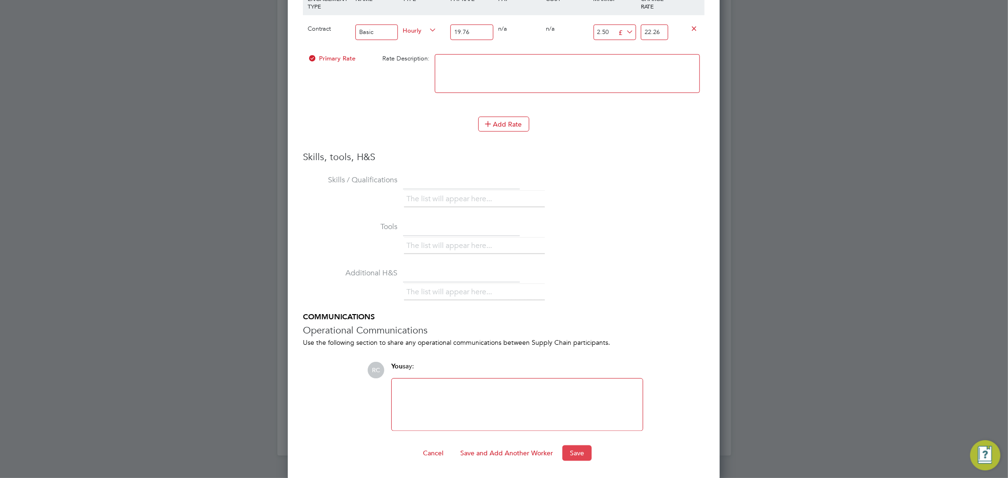
type input "Basic"
click at [587, 455] on button "Save" at bounding box center [576, 453] width 29 height 15
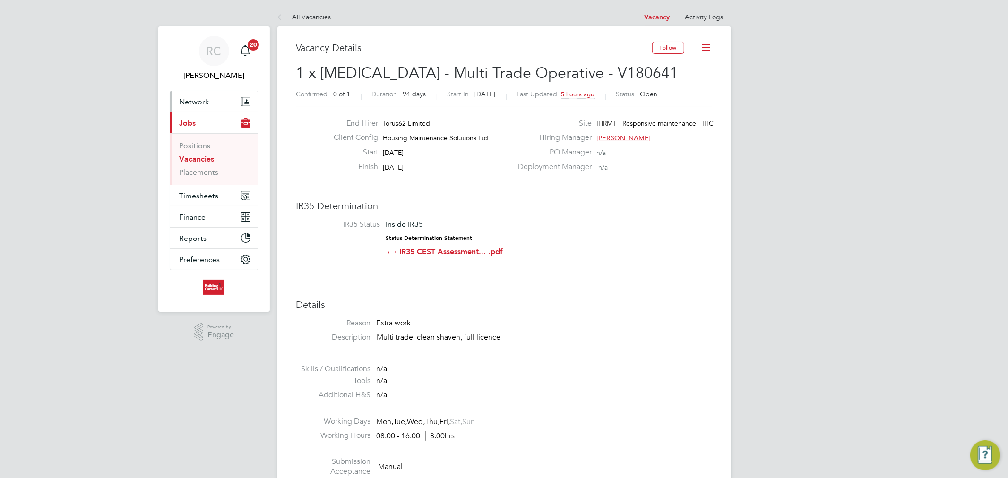
click at [217, 96] on button "Network" at bounding box center [214, 101] width 88 height 21
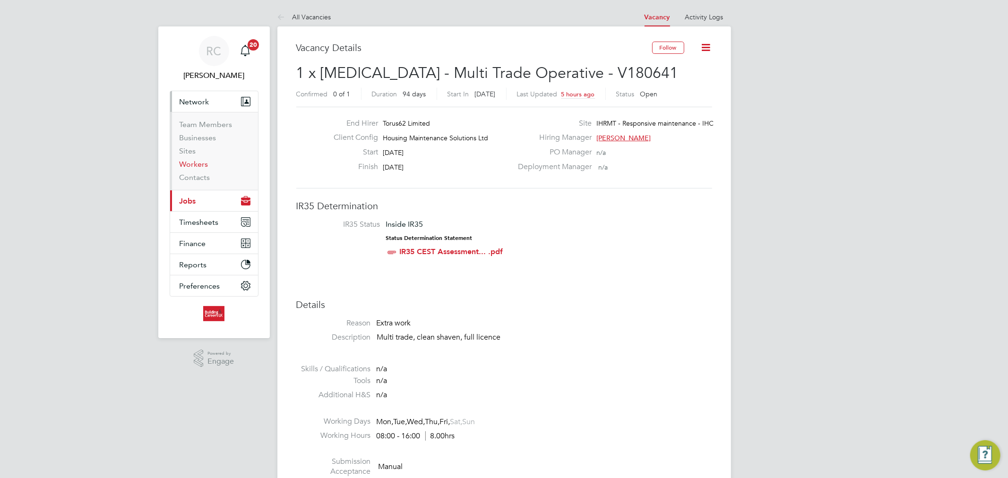
click at [202, 161] on link "Workers" at bounding box center [194, 164] width 29 height 9
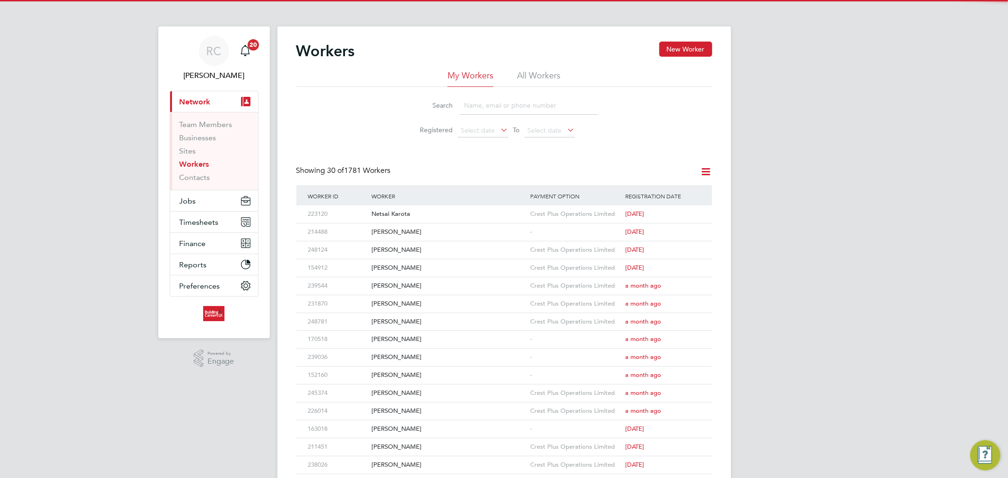
click at [546, 75] on li "All Workers" at bounding box center [538, 78] width 43 height 17
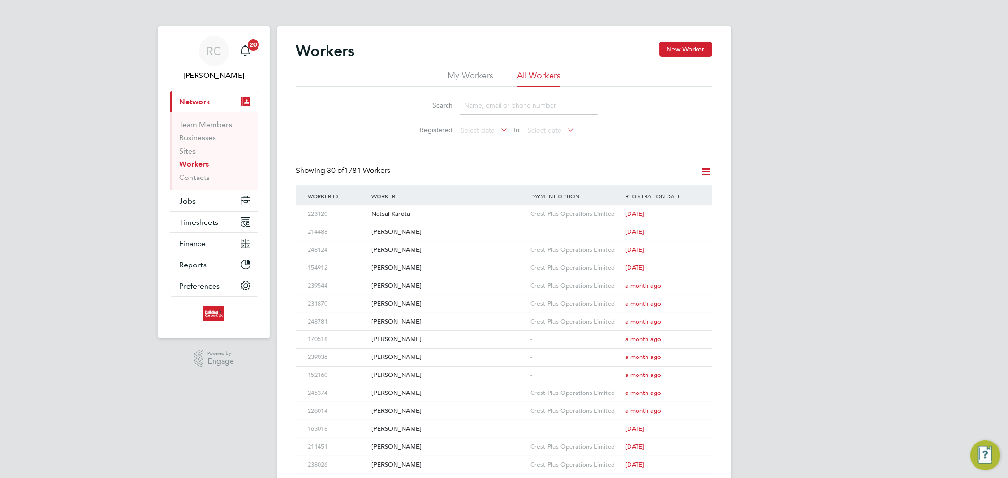
click at [487, 112] on input at bounding box center [529, 105] width 138 height 18
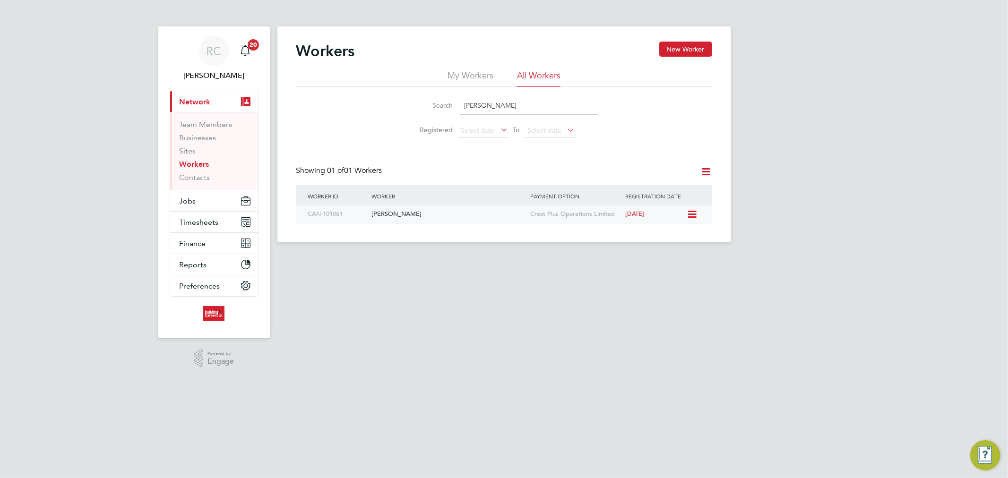
type input "[PERSON_NAME]"
click at [443, 210] on div "[PERSON_NAME]" at bounding box center [448, 214] width 159 height 17
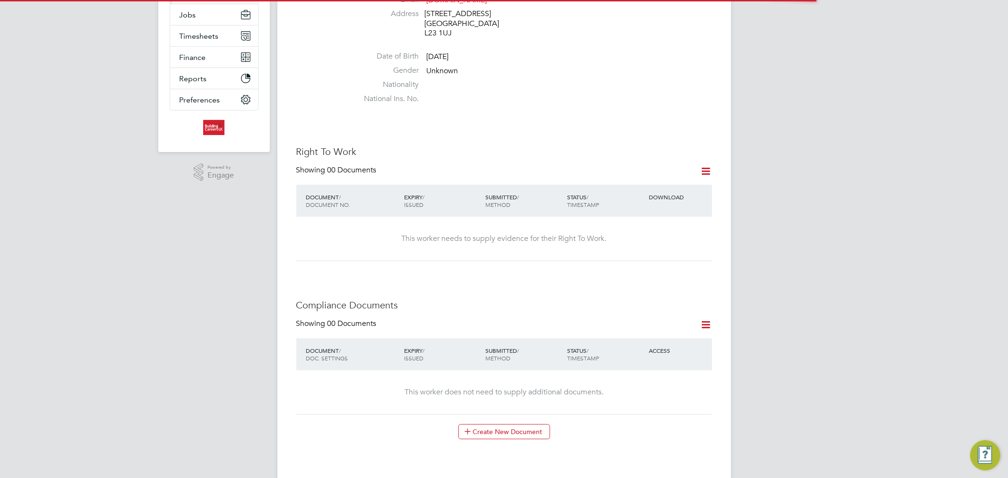
scroll to position [210, 0]
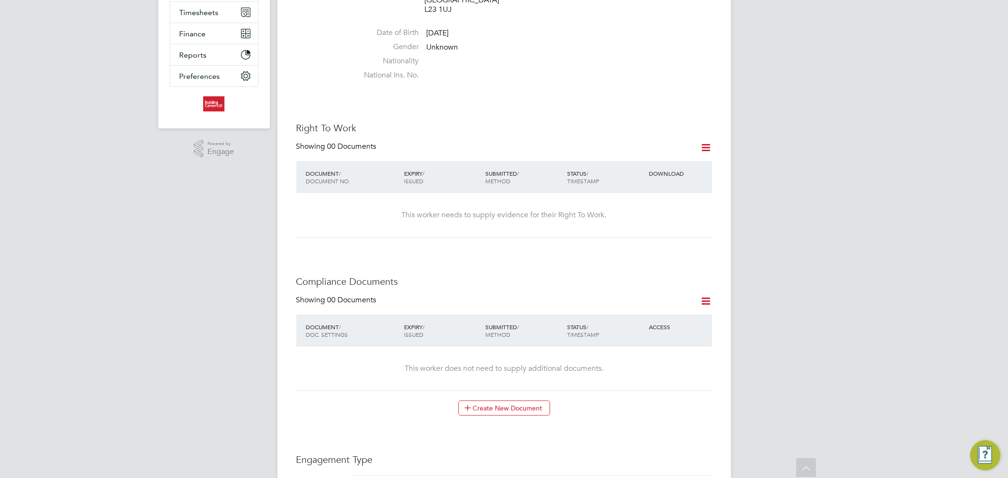
click at [702, 142] on icon at bounding box center [706, 148] width 12 height 12
click at [667, 160] on li "Add Right To Work Document" at bounding box center [654, 161] width 114 height 13
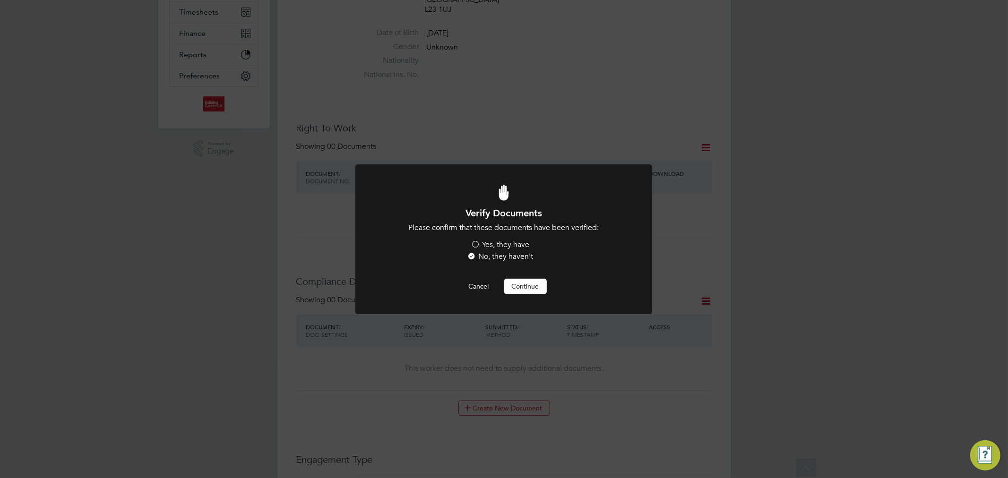
scroll to position [0, 0]
click at [497, 243] on label "Yes, they have" at bounding box center [500, 245] width 59 height 10
click at [0, 0] on input "Yes, they have" at bounding box center [0, 0] width 0 height 0
click at [515, 285] on button "Continue" at bounding box center [525, 286] width 43 height 15
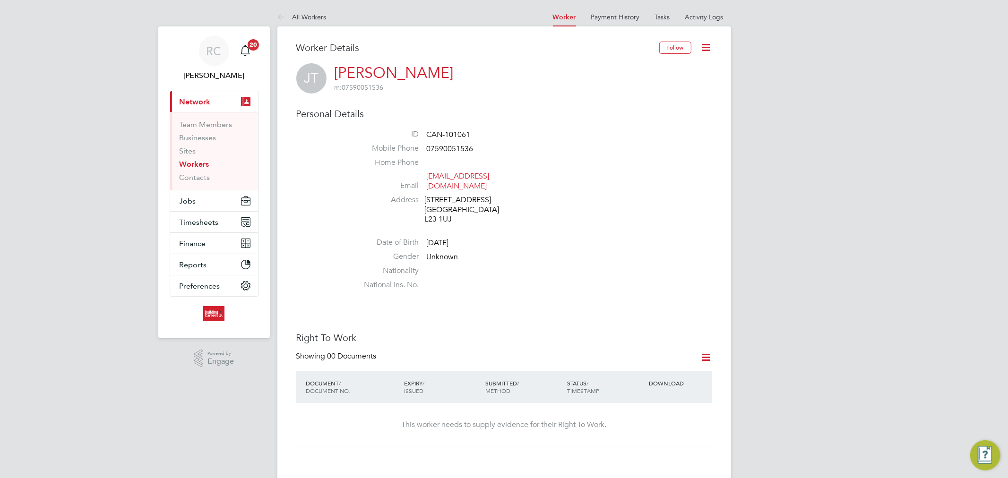
click at [199, 167] on link "Workers" at bounding box center [195, 164] width 30 height 9
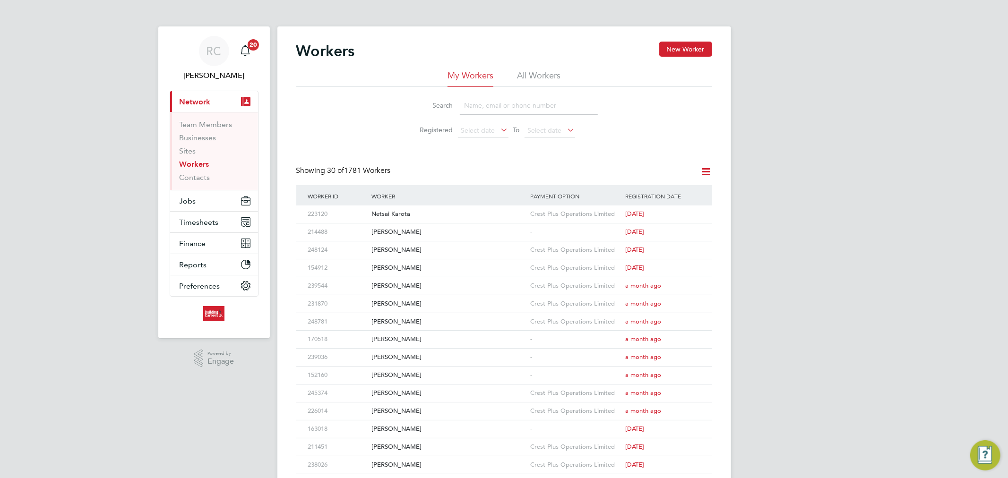
click at [532, 83] on li "All Workers" at bounding box center [538, 78] width 43 height 17
click at [486, 112] on input at bounding box center [529, 105] width 138 height 18
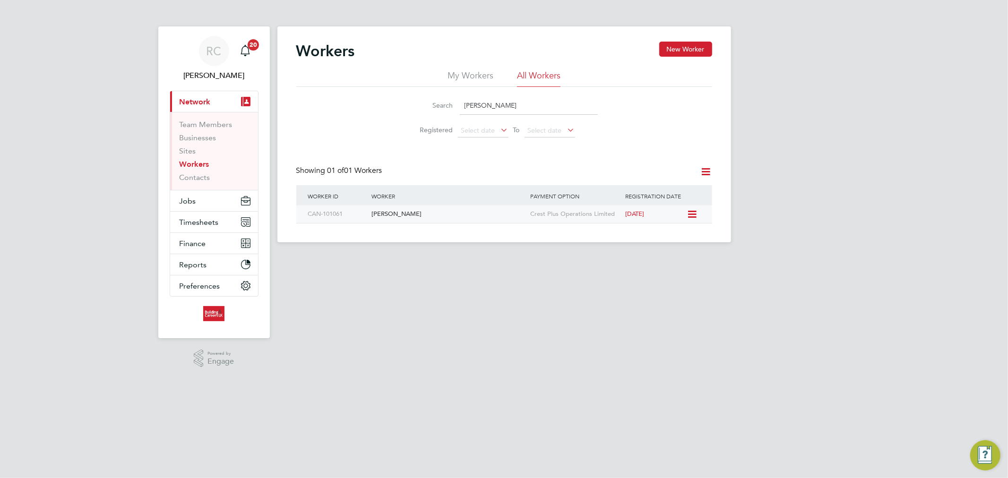
type input "joe turner"
click at [430, 211] on div "[PERSON_NAME]" at bounding box center [448, 214] width 159 height 17
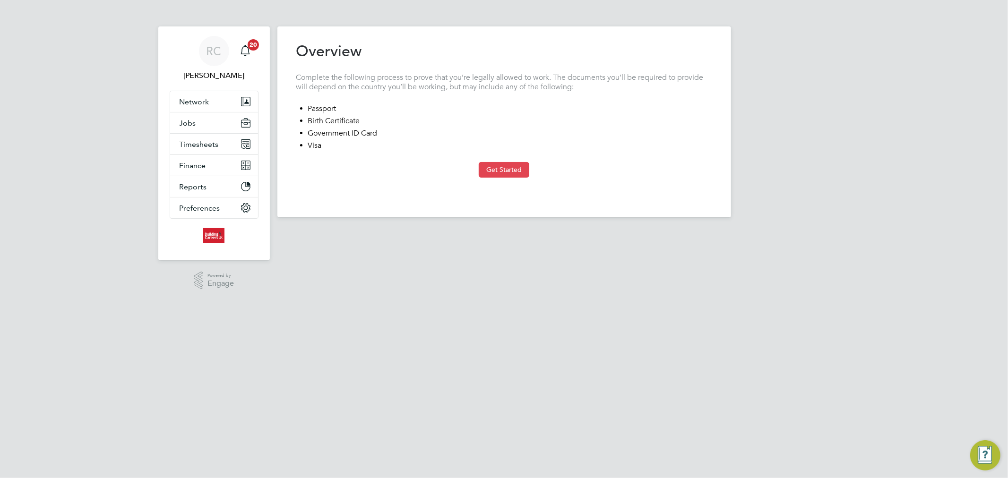
click at [513, 168] on button "Get Started" at bounding box center [504, 169] width 51 height 15
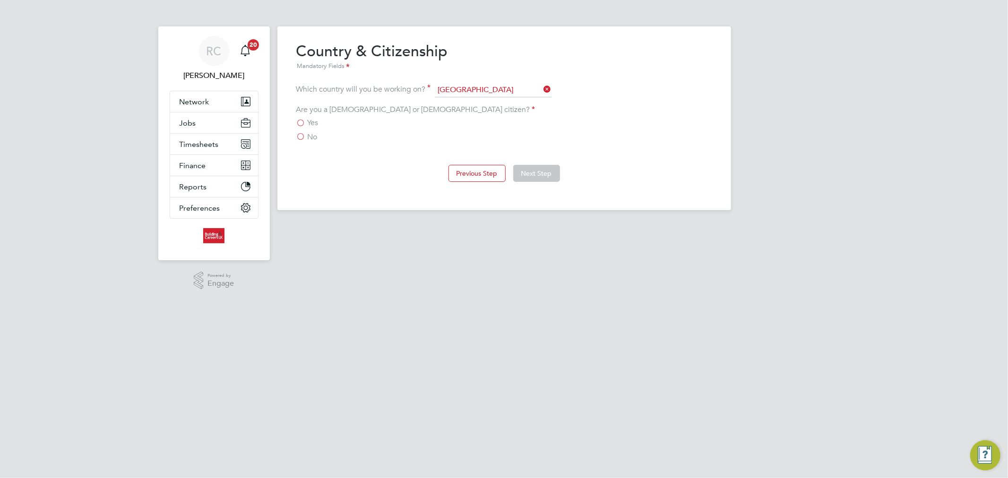
click at [295, 117] on div "Overview Complete the following process to prove that you’re legally allowed to…" at bounding box center [504, 118] width 454 height 184
click at [301, 121] on label "Yes" at bounding box center [307, 122] width 22 height 9
click at [0, 0] on input "Yes" at bounding box center [0, 0] width 0 height 0
click at [547, 178] on button "Next Step" at bounding box center [536, 173] width 47 height 17
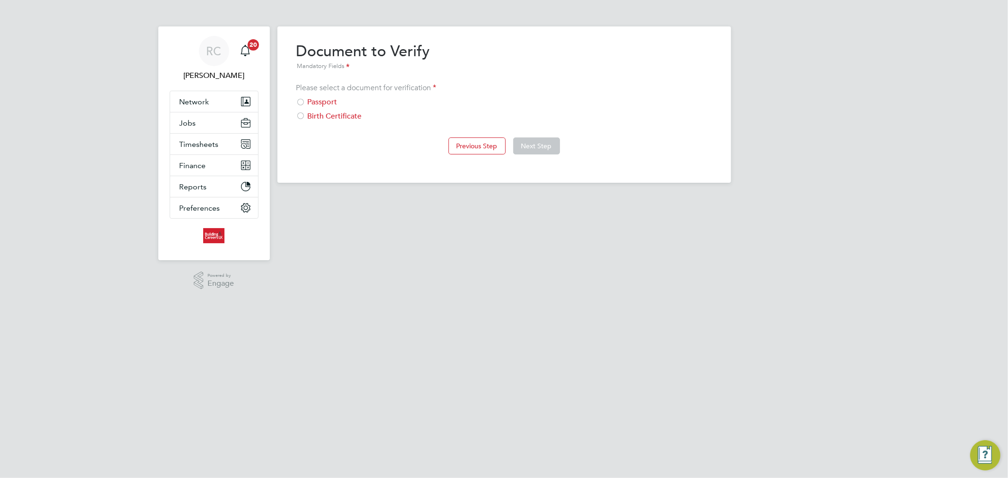
click at [325, 103] on div "Passport" at bounding box center [504, 102] width 416 height 10
click at [521, 139] on button "Next Step" at bounding box center [536, 146] width 47 height 17
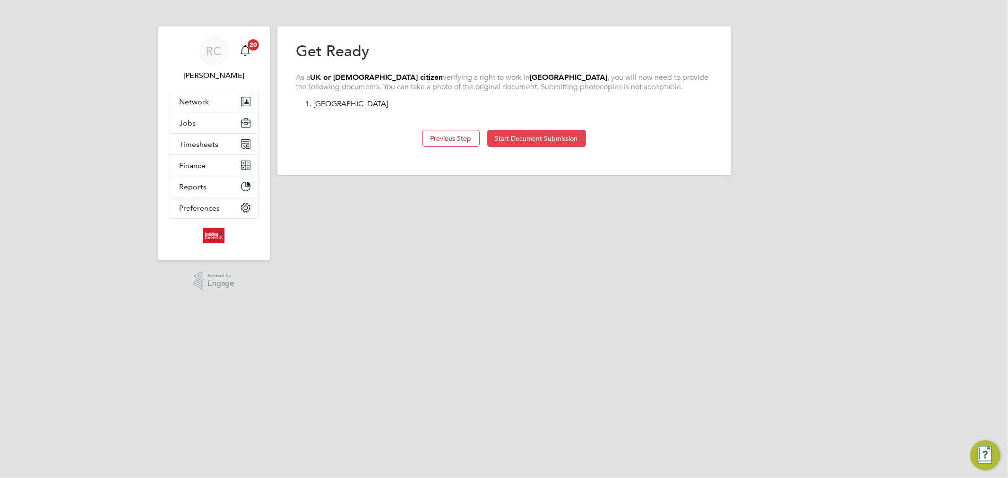
click at [512, 134] on button "Start Document Submission" at bounding box center [536, 138] width 99 height 17
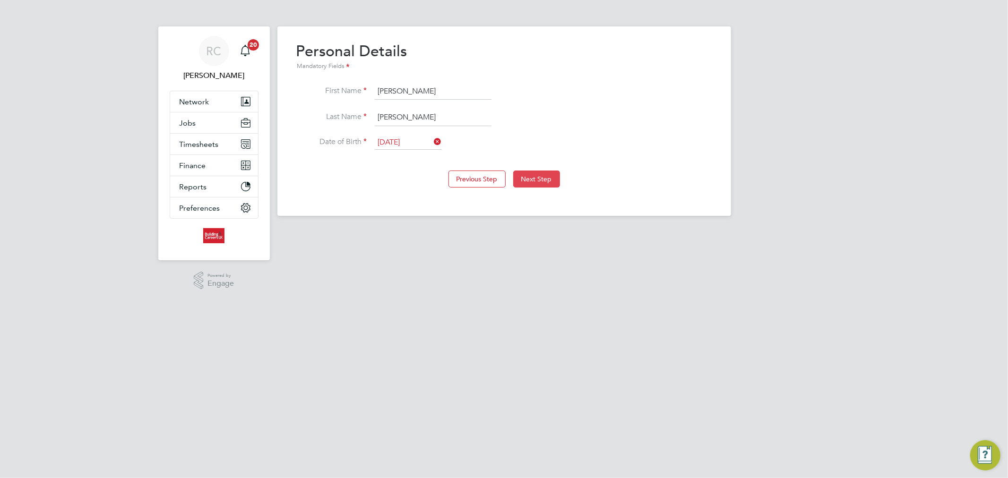
click at [530, 182] on button "Next Step" at bounding box center [536, 179] width 47 height 17
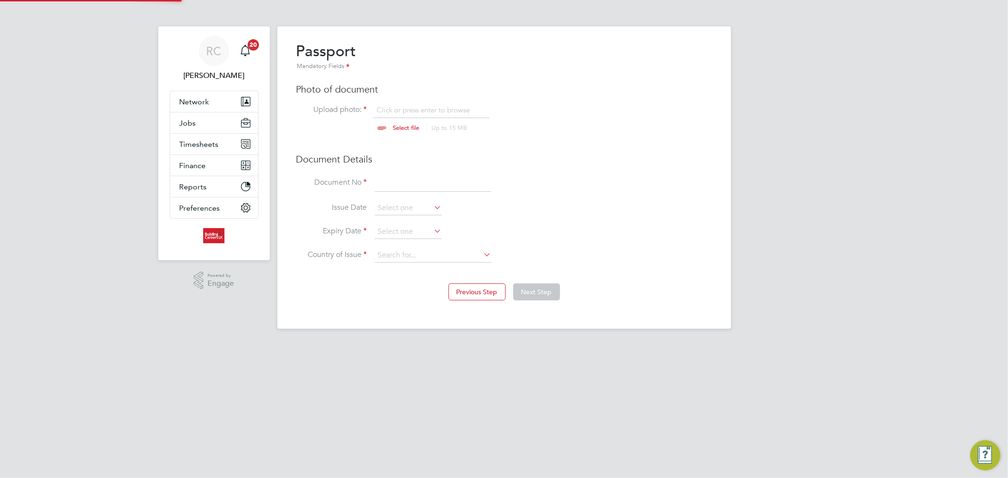
scroll to position [12, 117]
click at [382, 182] on input at bounding box center [433, 183] width 117 height 17
click at [385, 170] on div "Passport Mandatory Fields Photo of document Upload photo: Click or press enter …" at bounding box center [504, 157] width 416 height 231
click at [388, 178] on input at bounding box center [433, 183] width 117 height 17
type input "563419015"
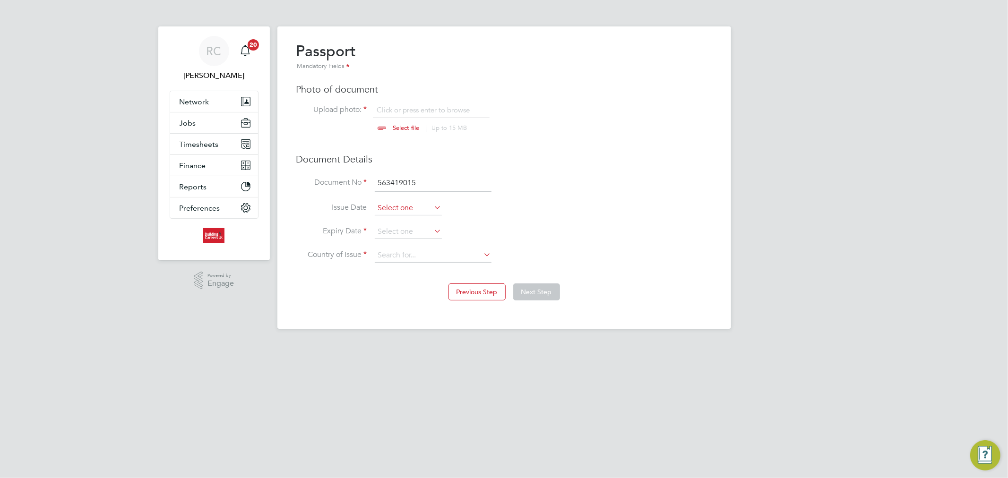
click at [415, 209] on input at bounding box center [408, 208] width 67 height 14
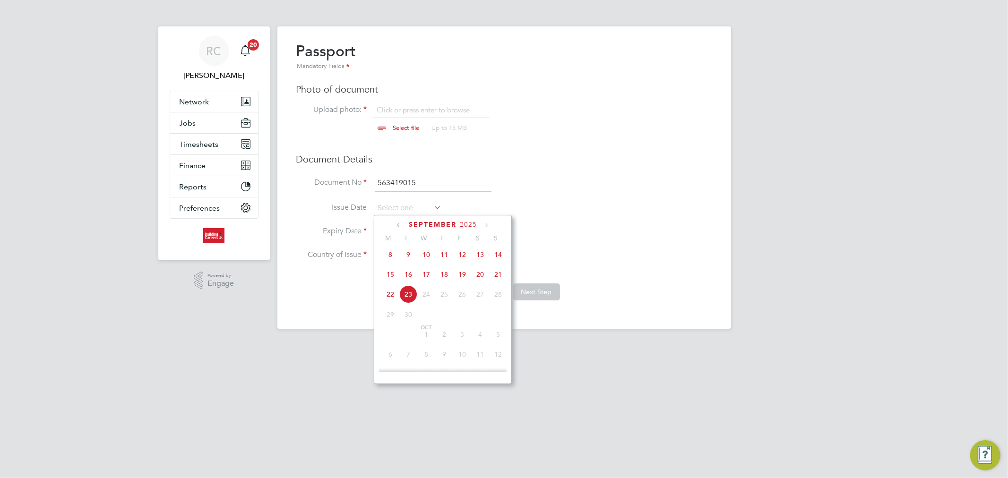
click at [598, 200] on li "Document No 563419015" at bounding box center [504, 188] width 416 height 26
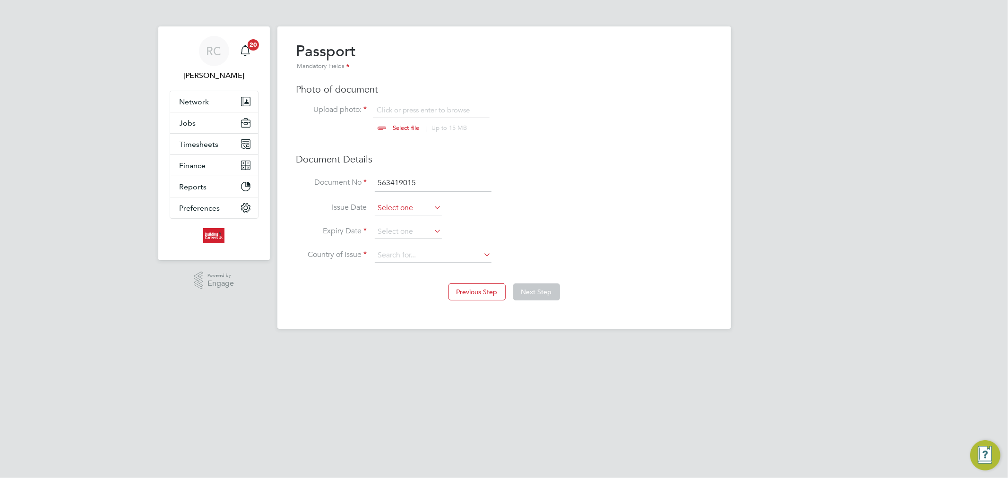
click at [414, 205] on input at bounding box center [408, 208] width 67 height 14
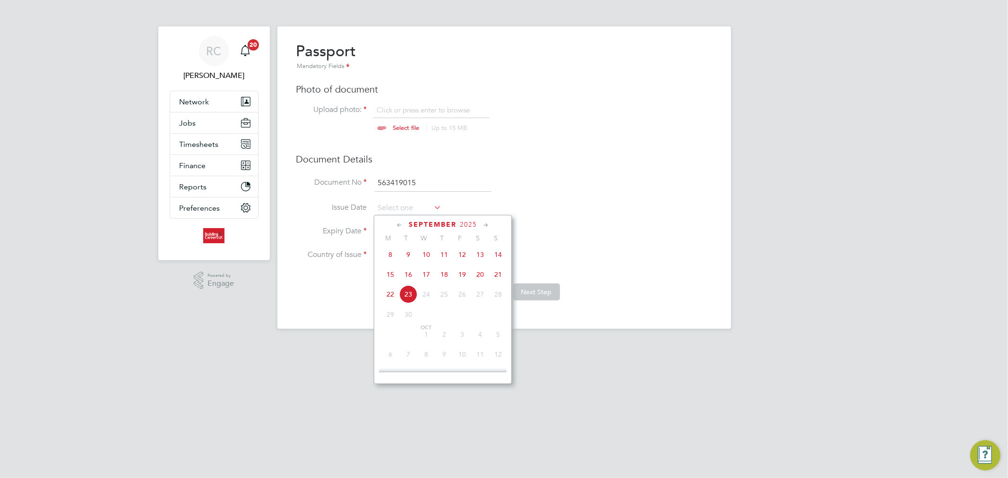
click at [499, 277] on span "21" at bounding box center [498, 275] width 18 height 18
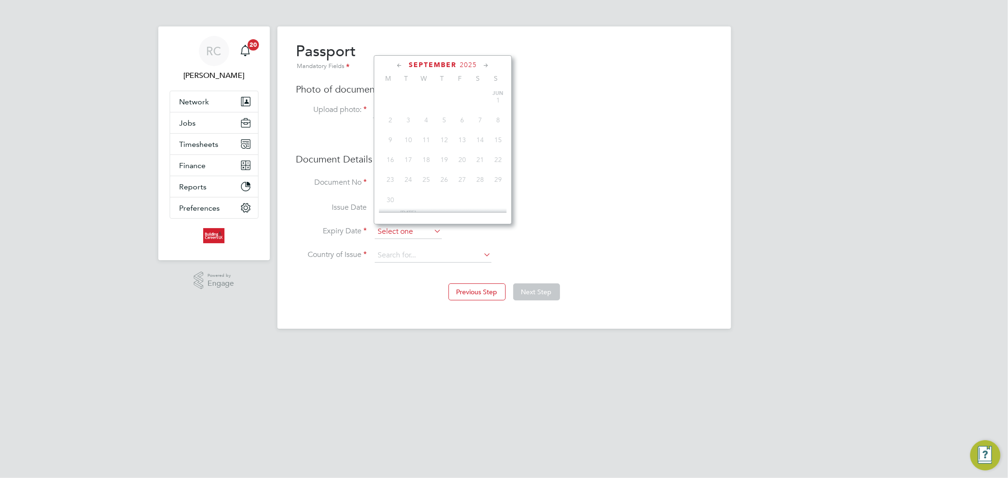
click at [398, 238] on input at bounding box center [408, 232] width 67 height 14
click at [595, 176] on li "Document No 563419015" at bounding box center [504, 188] width 416 height 26
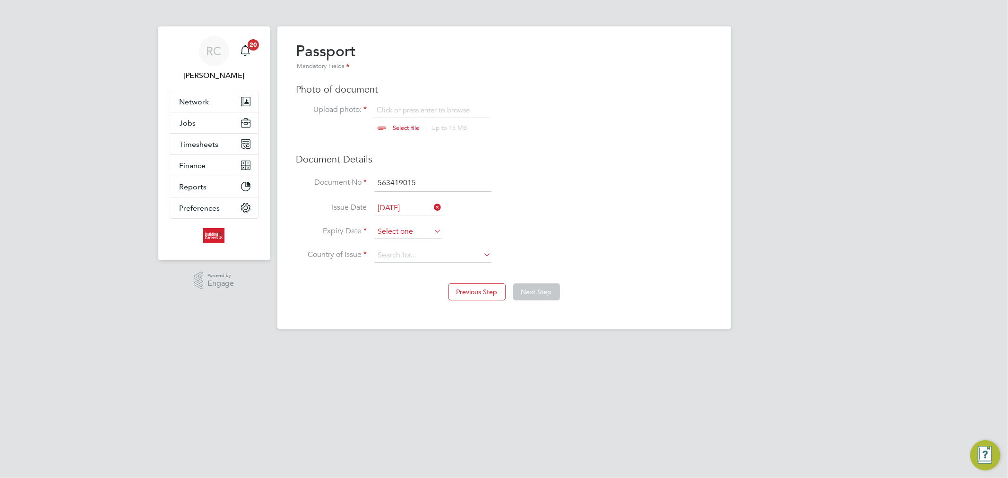
click at [400, 232] on input at bounding box center [408, 232] width 67 height 14
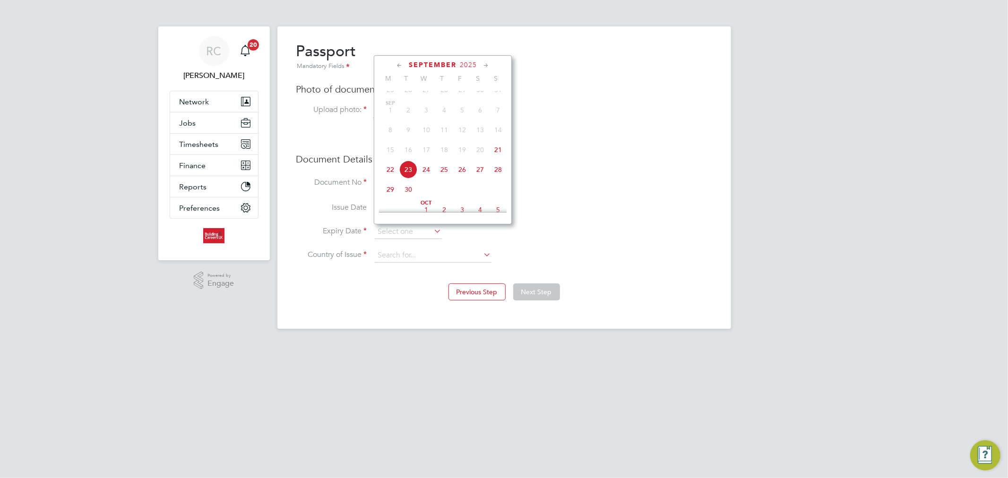
scroll to position [292, 0]
click at [718, 153] on div "Overview Complete the following process to prove that you’re legally allowed to…" at bounding box center [504, 177] width 454 height 303
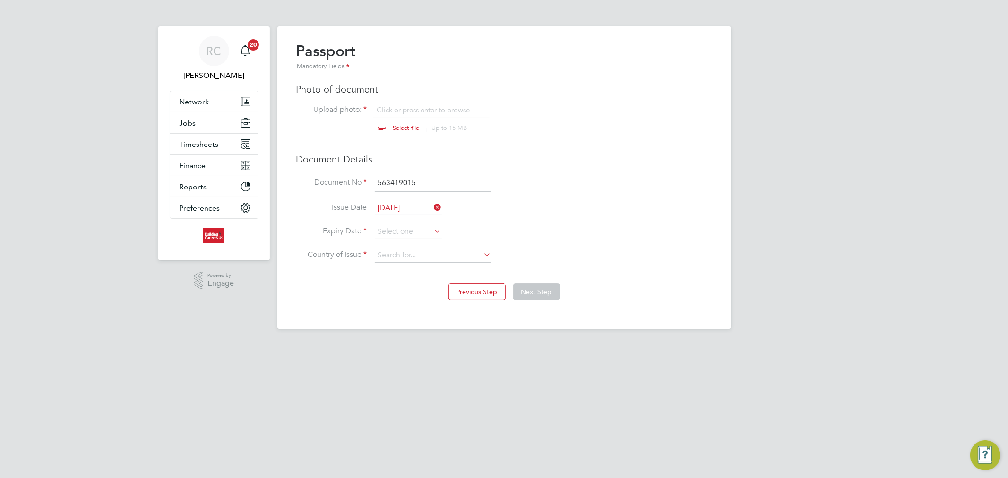
click at [405, 207] on input "21 Sep 2025" at bounding box center [408, 208] width 67 height 14
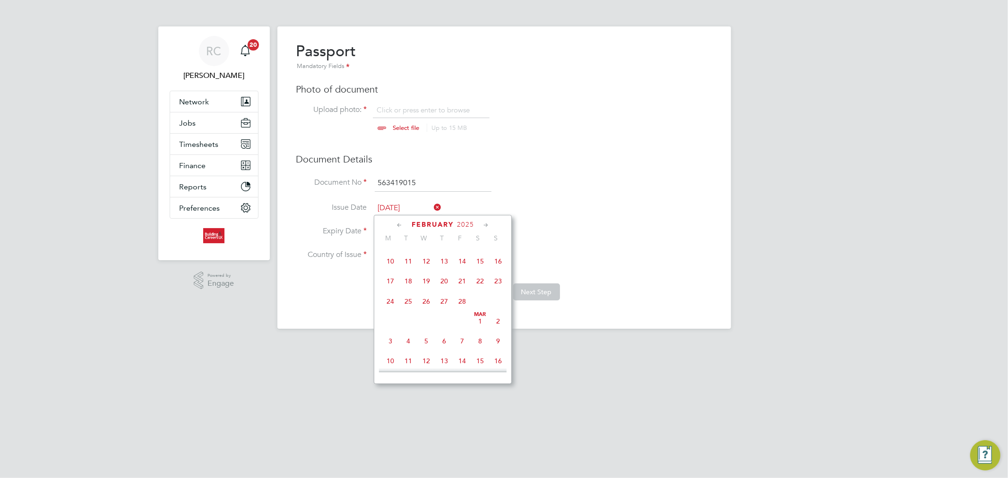
scroll to position [170, 0]
click at [459, 226] on span "2025" at bounding box center [463, 225] width 17 height 8
click at [408, 296] on span "2019" at bounding box center [408, 292] width 18 height 18
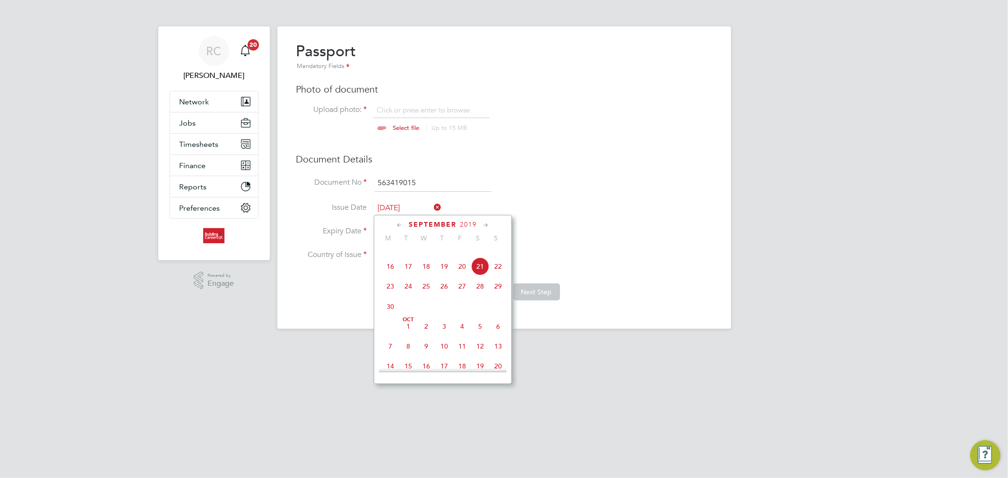
click at [481, 273] on span "21" at bounding box center [480, 267] width 18 height 18
type input "21 Sep 2019"
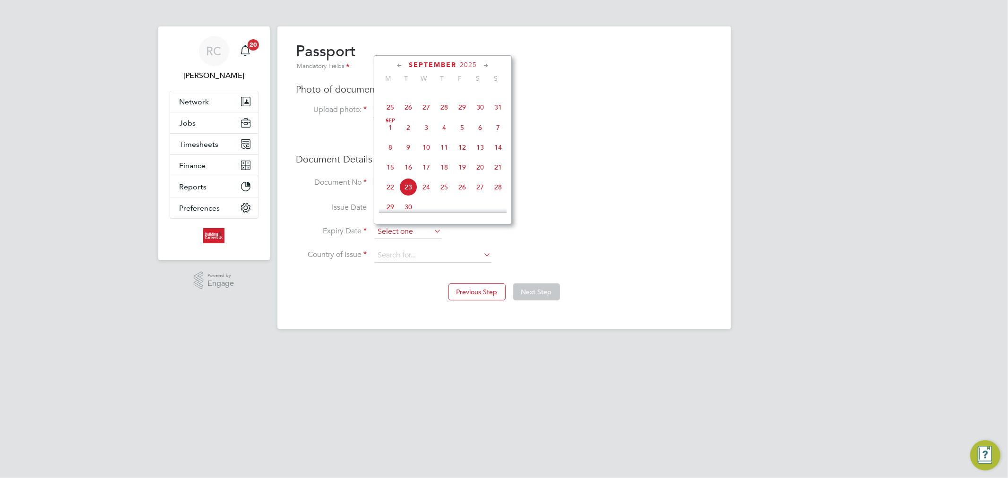
click at [407, 234] on input at bounding box center [408, 232] width 67 height 14
click at [474, 67] on span "2025" at bounding box center [468, 65] width 17 height 8
click at [460, 157] on span "2029" at bounding box center [462, 152] width 18 height 18
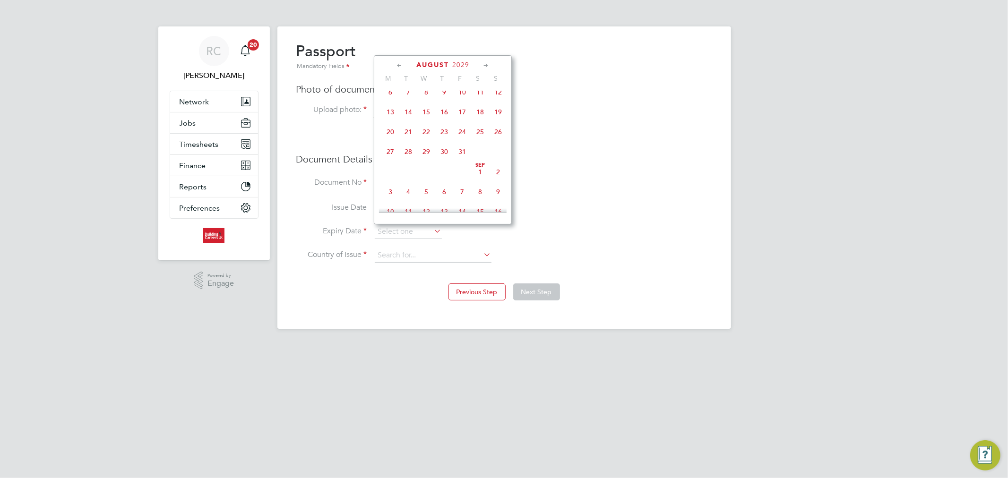
scroll to position [195, 0]
click at [410, 186] on span "21" at bounding box center [408, 184] width 18 height 18
type input "21 Aug 2029"
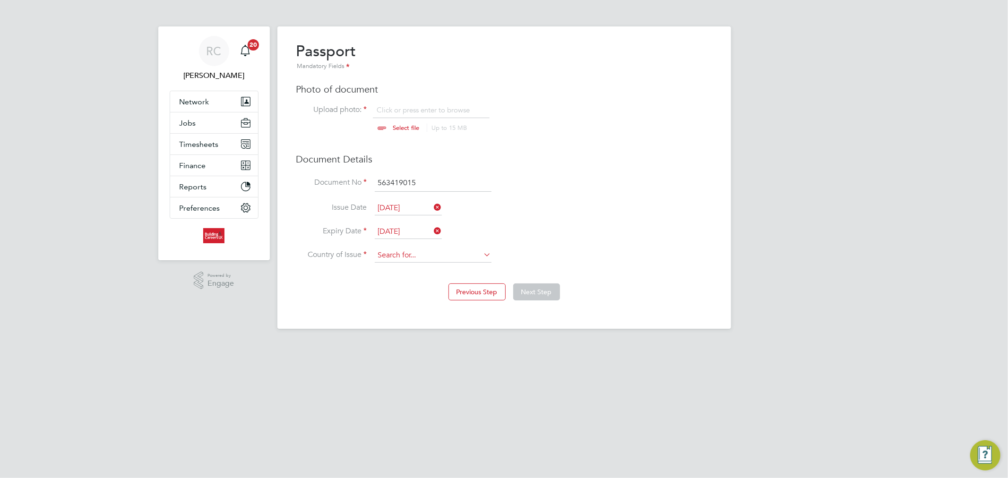
click at [468, 255] on input at bounding box center [433, 256] width 117 height 14
click at [459, 268] on li "United Kingdom" at bounding box center [433, 268] width 118 height 13
type input "United Kingdom"
click at [561, 251] on li "Country of Issue United Kingdom" at bounding box center [504, 261] width 416 height 24
click at [536, 293] on button "Next Step" at bounding box center [536, 292] width 47 height 17
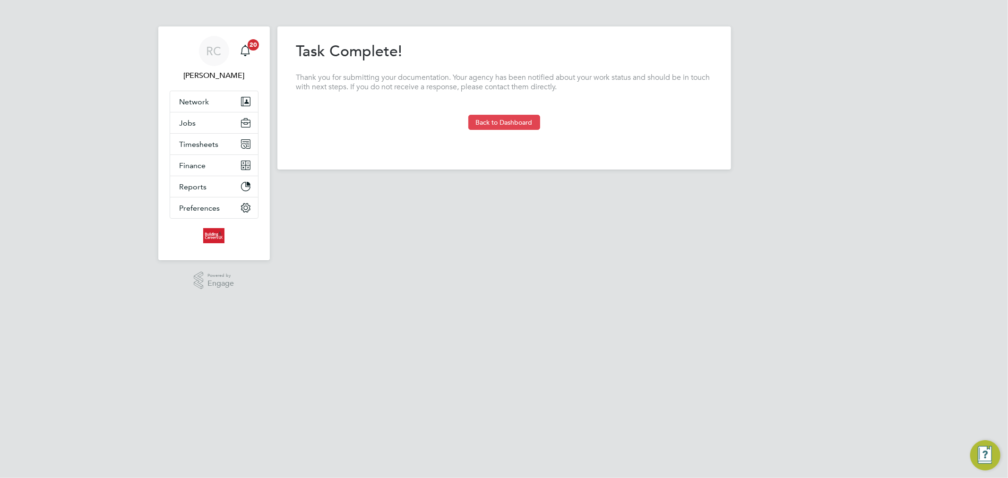
click at [489, 124] on button "Back to Dashboard" at bounding box center [504, 122] width 72 height 15
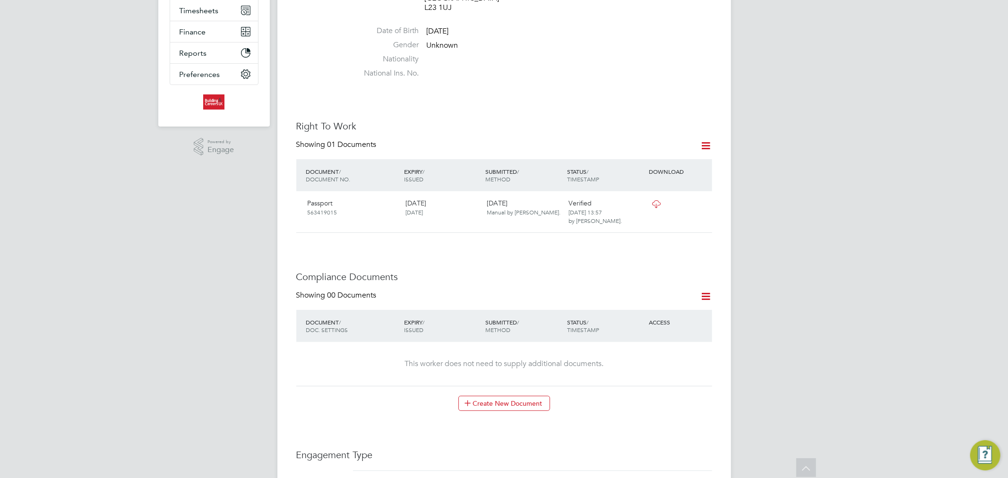
scroll to position [157, 0]
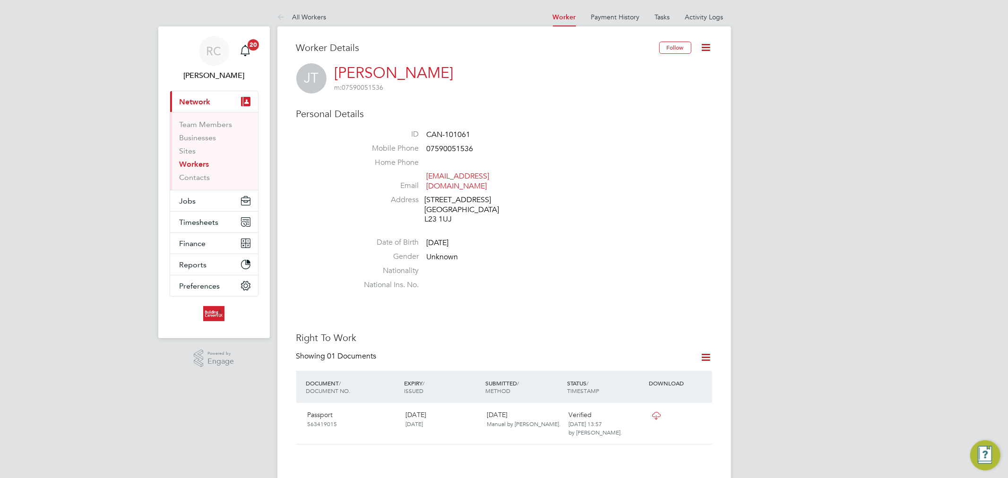
click at [202, 164] on link "Workers" at bounding box center [195, 164] width 30 height 9
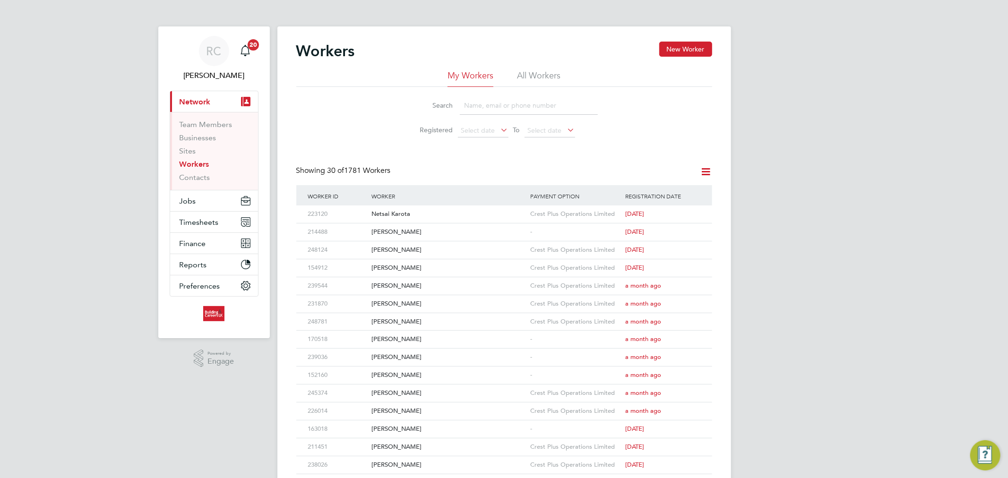
click at [543, 83] on li "All Workers" at bounding box center [538, 78] width 43 height 17
